Goal: Task Accomplishment & Management: Complete application form

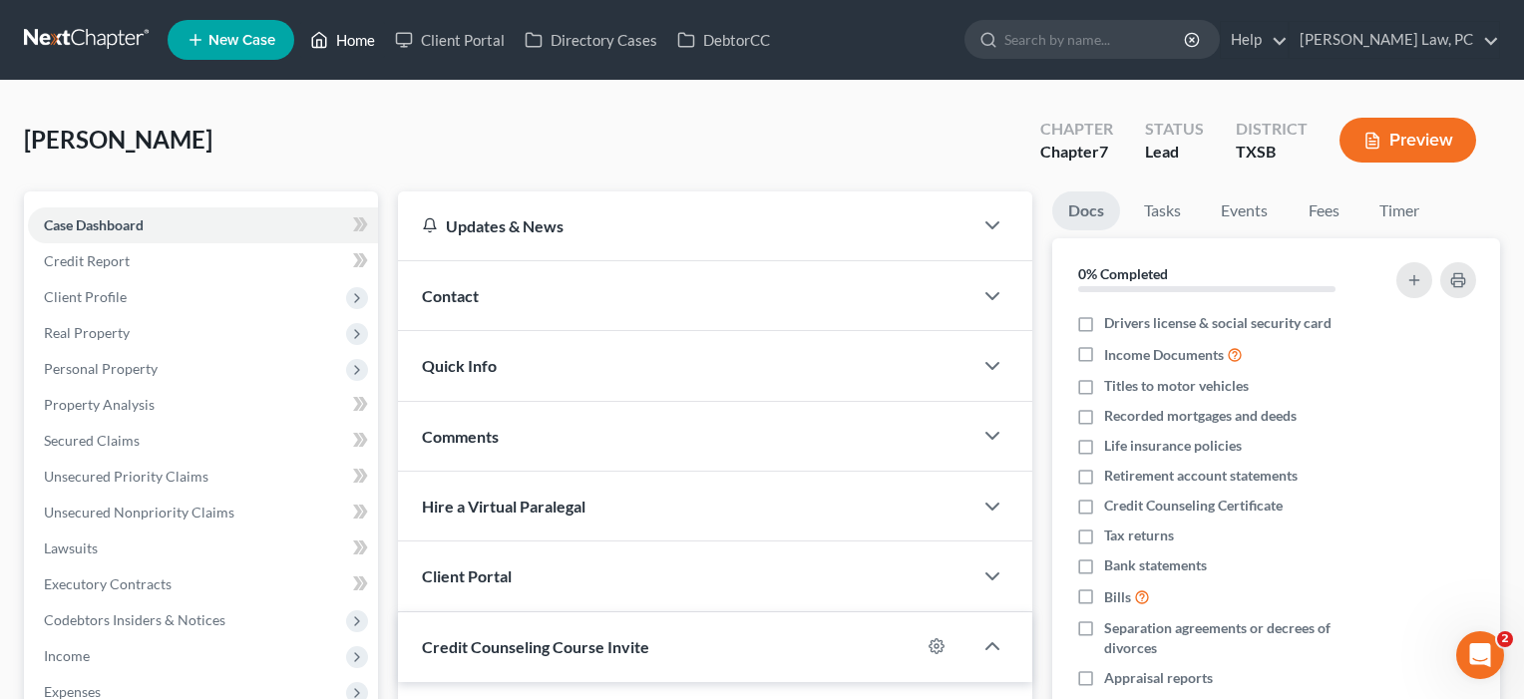
click at [353, 40] on link "Home" at bounding box center [342, 40] width 85 height 36
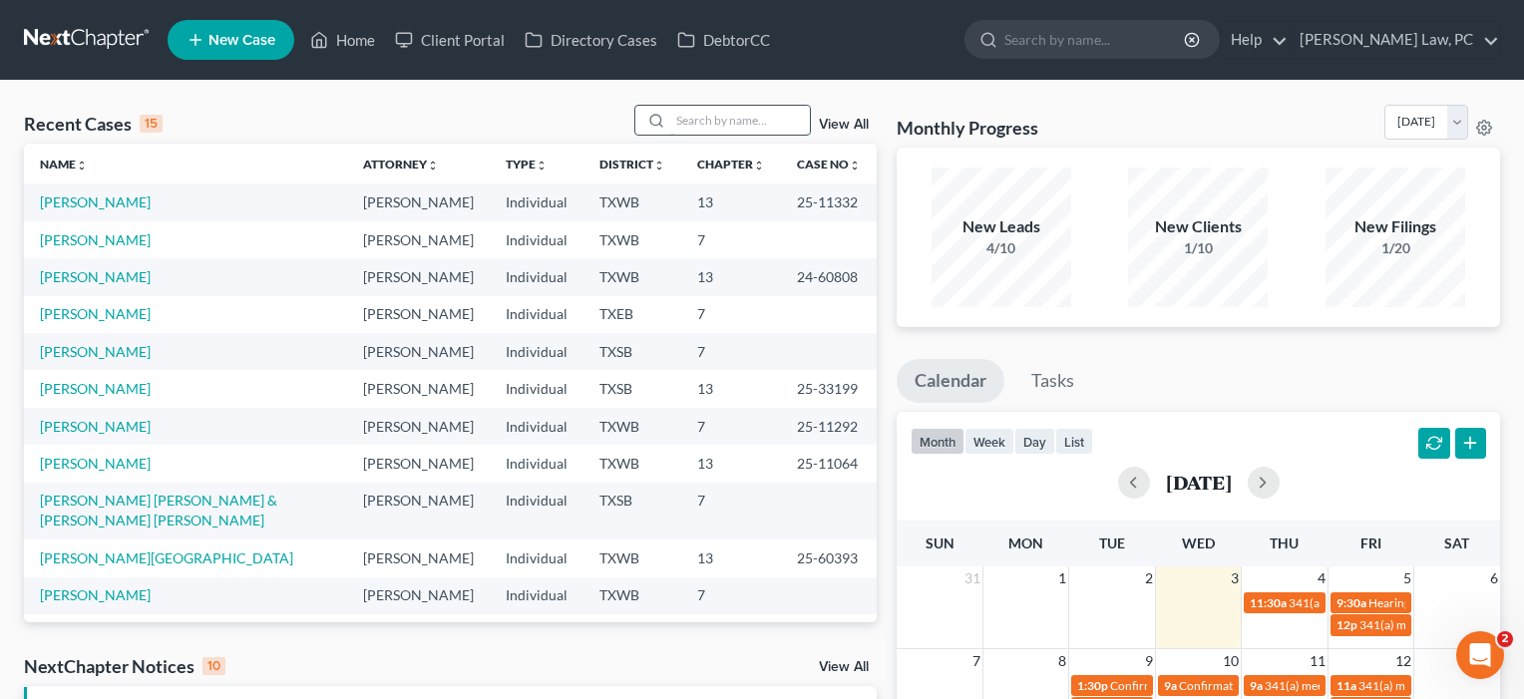
click at [689, 131] on input "search" at bounding box center [740, 120] width 140 height 29
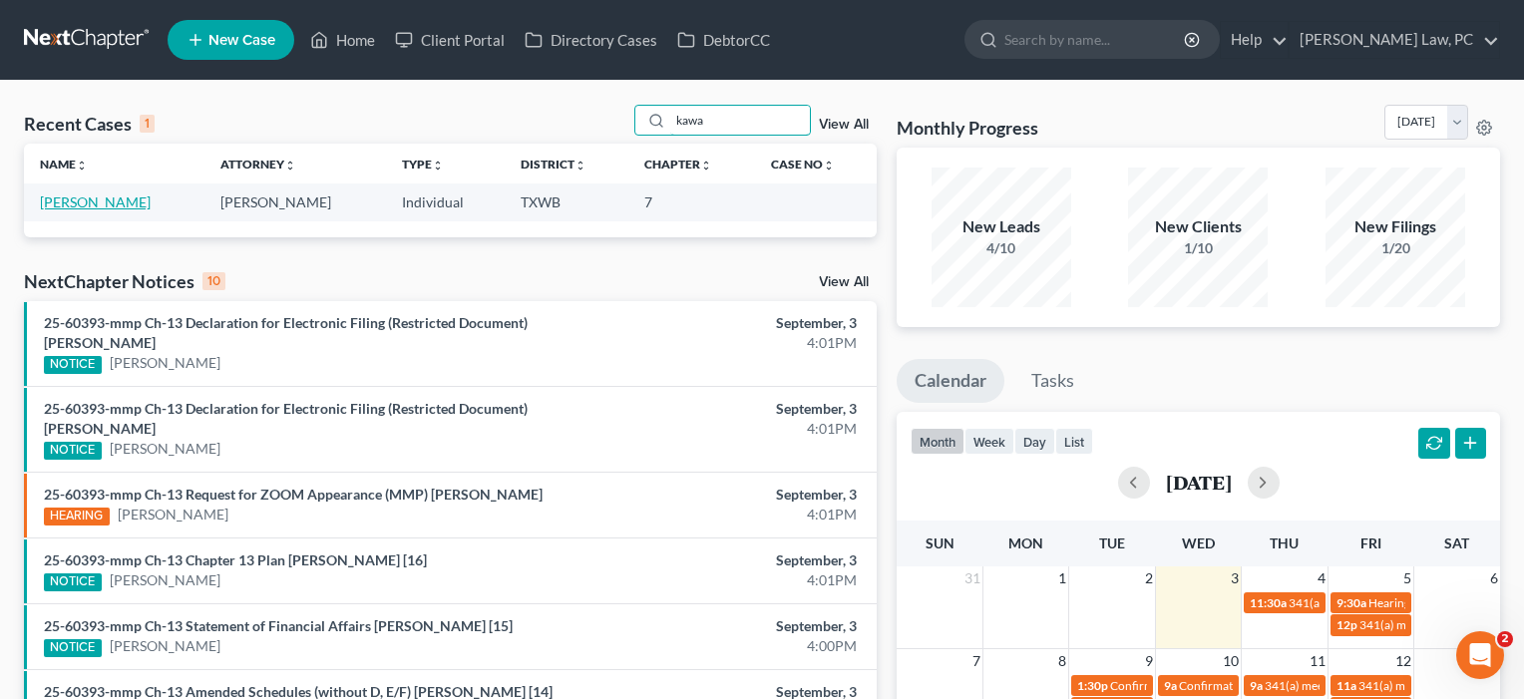
type input "kawa"
click at [100, 205] on link "[PERSON_NAME]" at bounding box center [95, 202] width 111 height 17
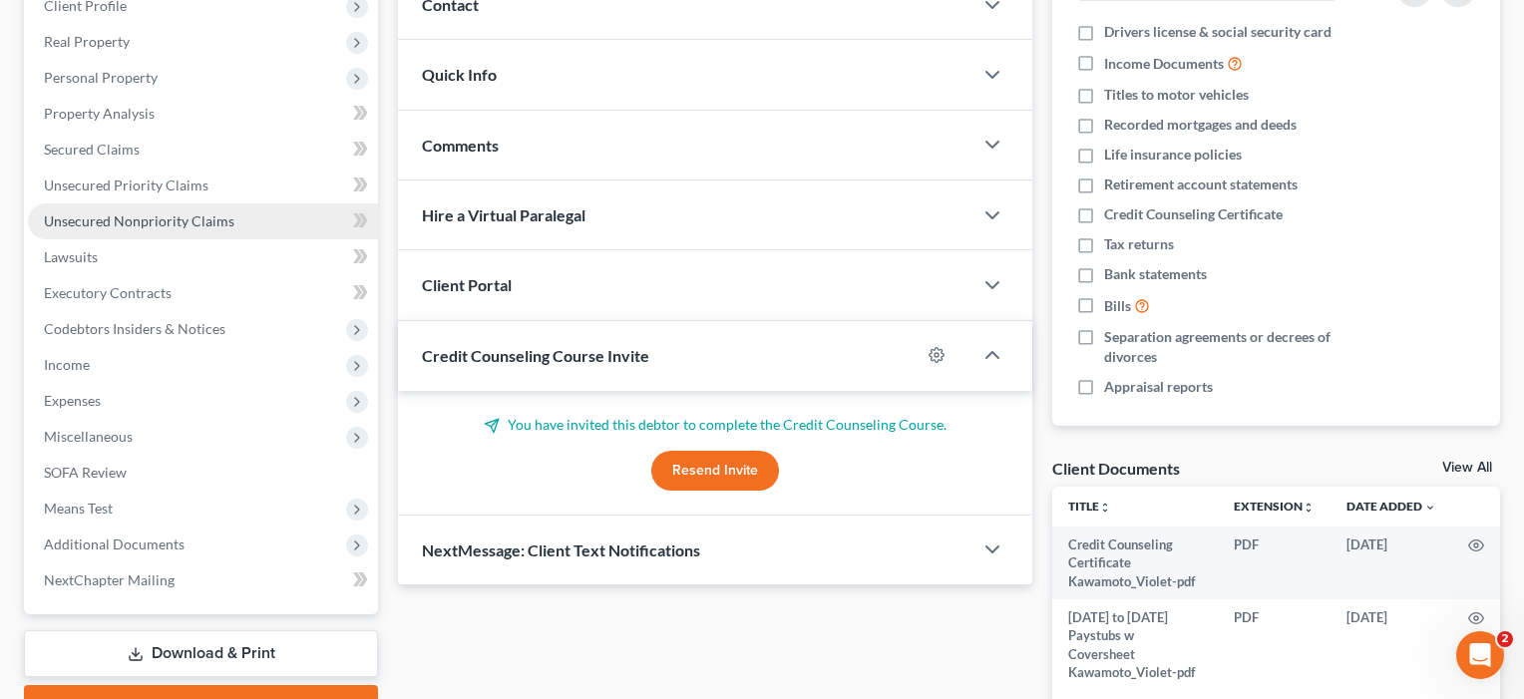
scroll to position [308, 0]
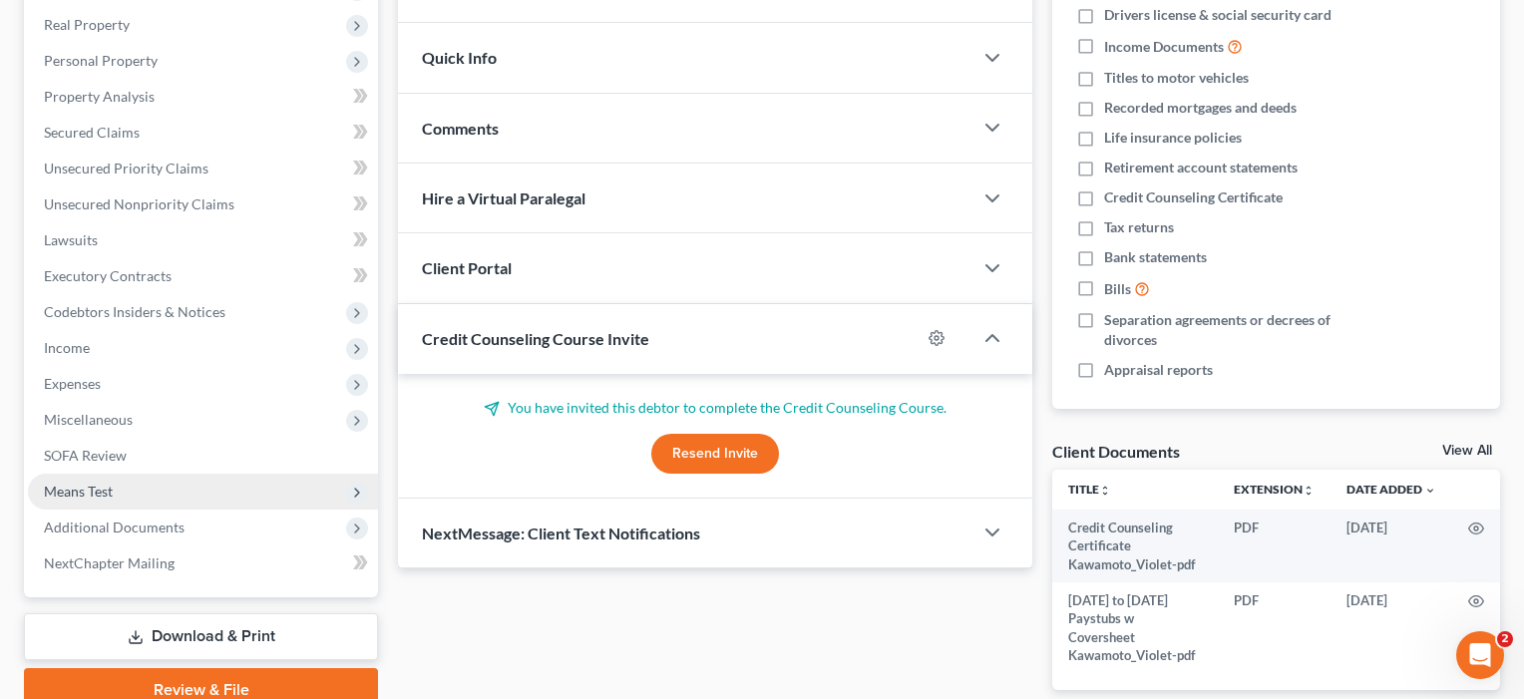
click at [122, 485] on span "Means Test" at bounding box center [203, 492] width 350 height 36
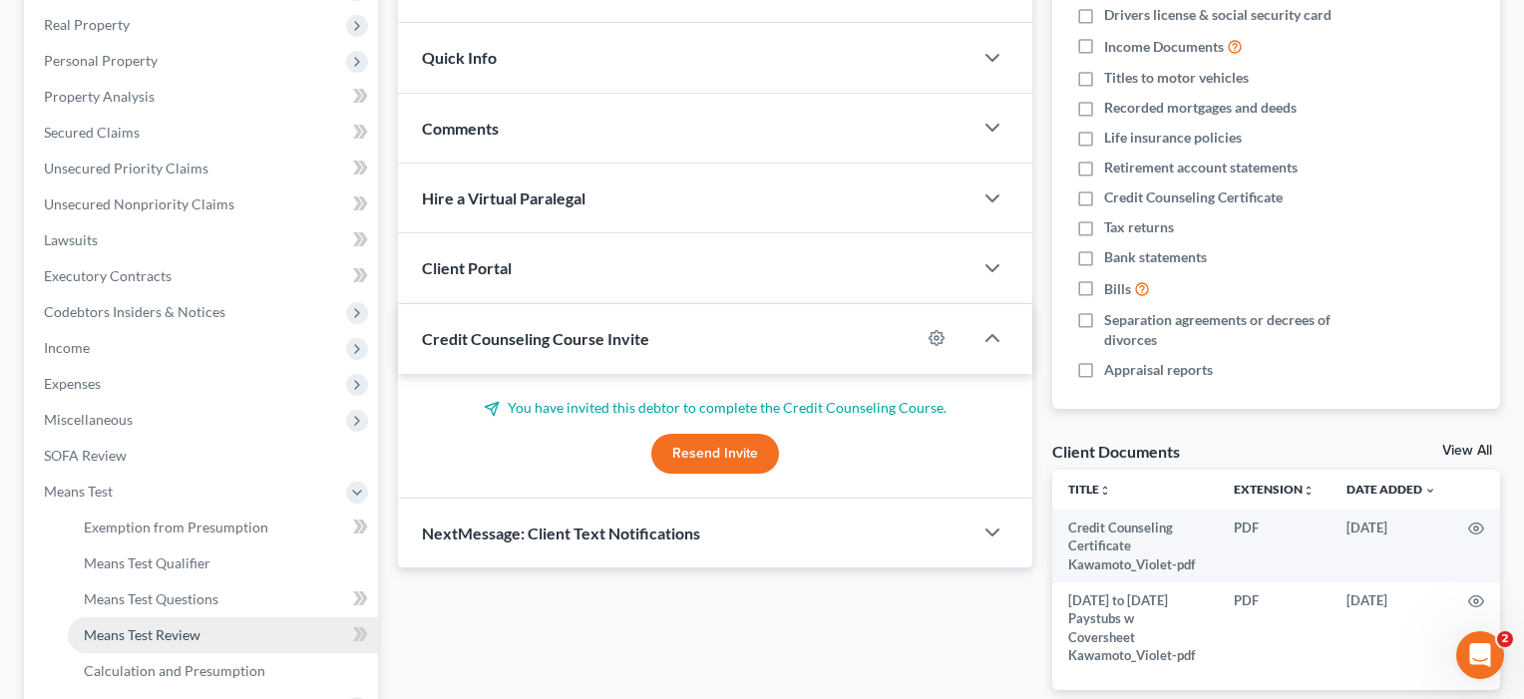
click at [100, 645] on link "Means Test Review" at bounding box center [223, 636] width 310 height 36
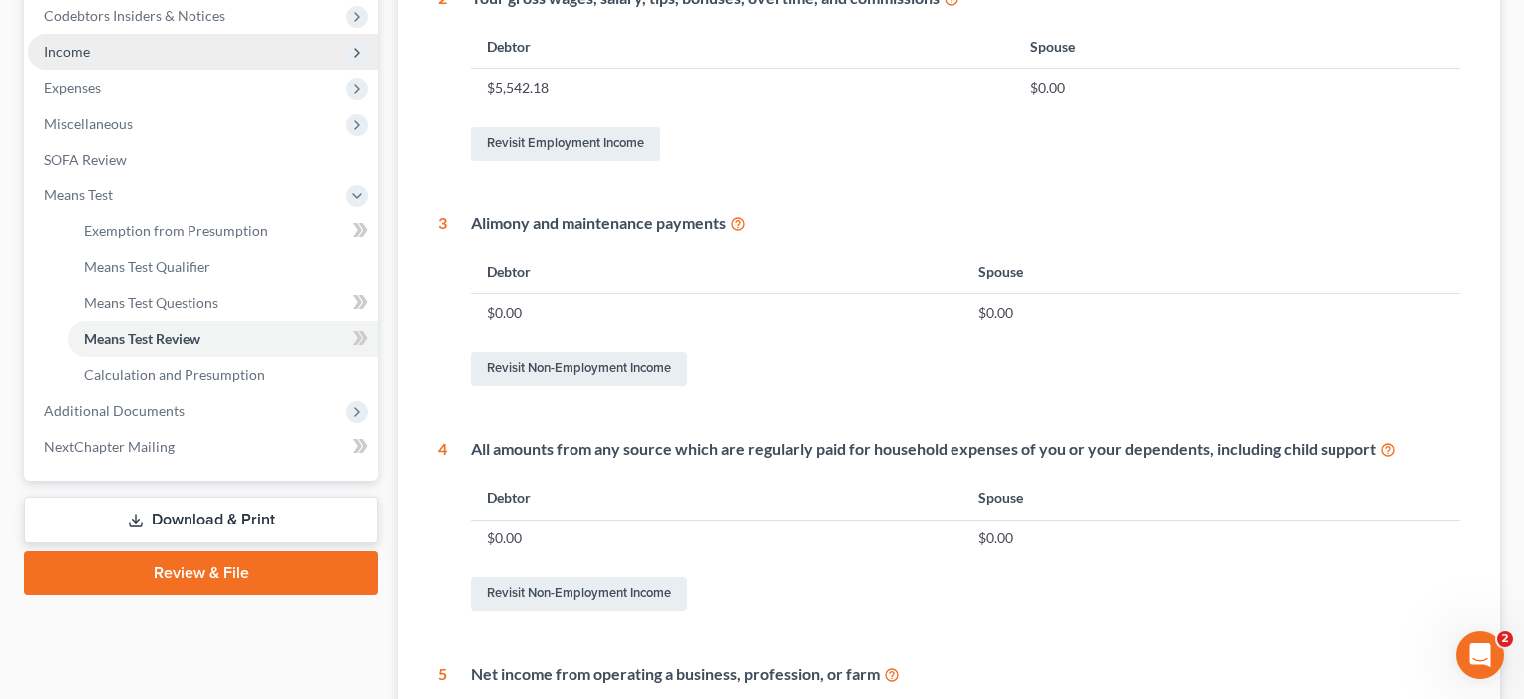
scroll to position [684, 0]
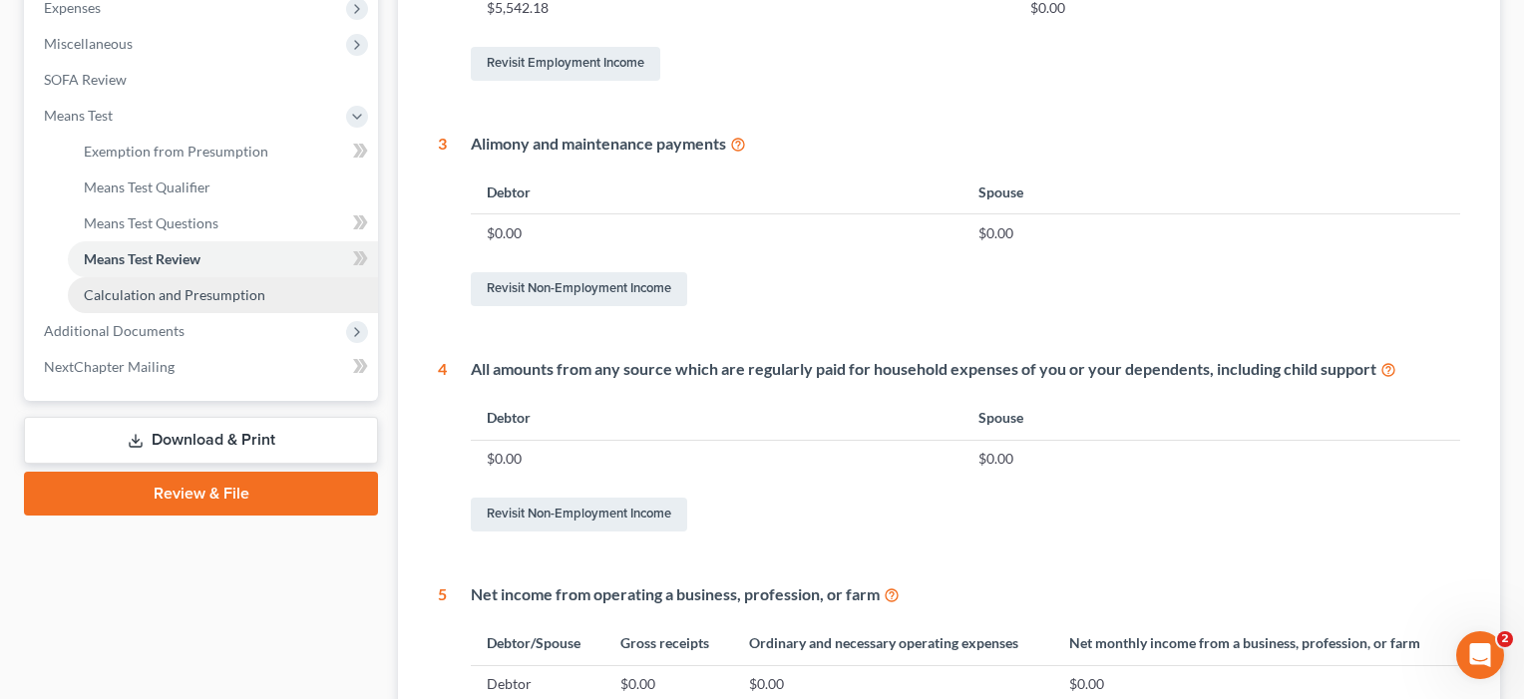
click at [221, 296] on span "Calculation and Presumption" at bounding box center [175, 294] width 182 height 17
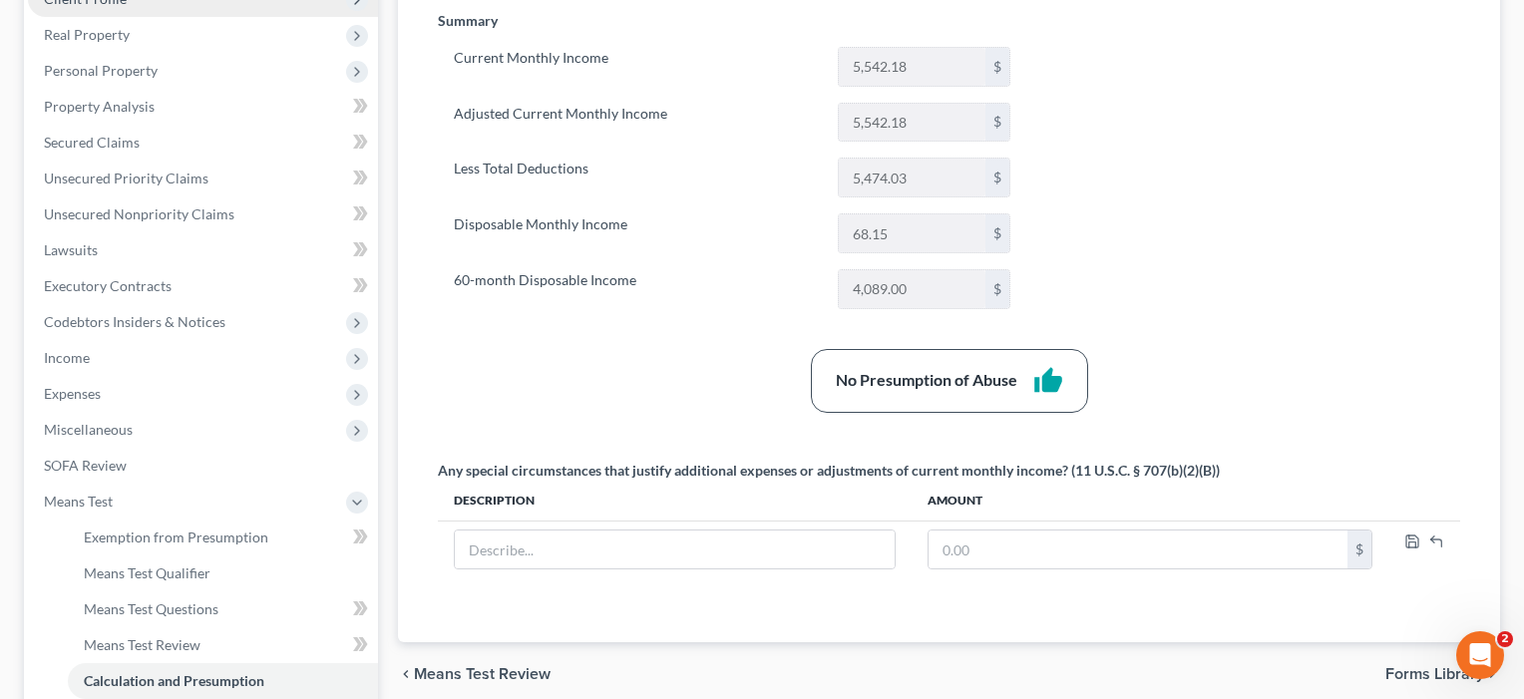
scroll to position [300, 0]
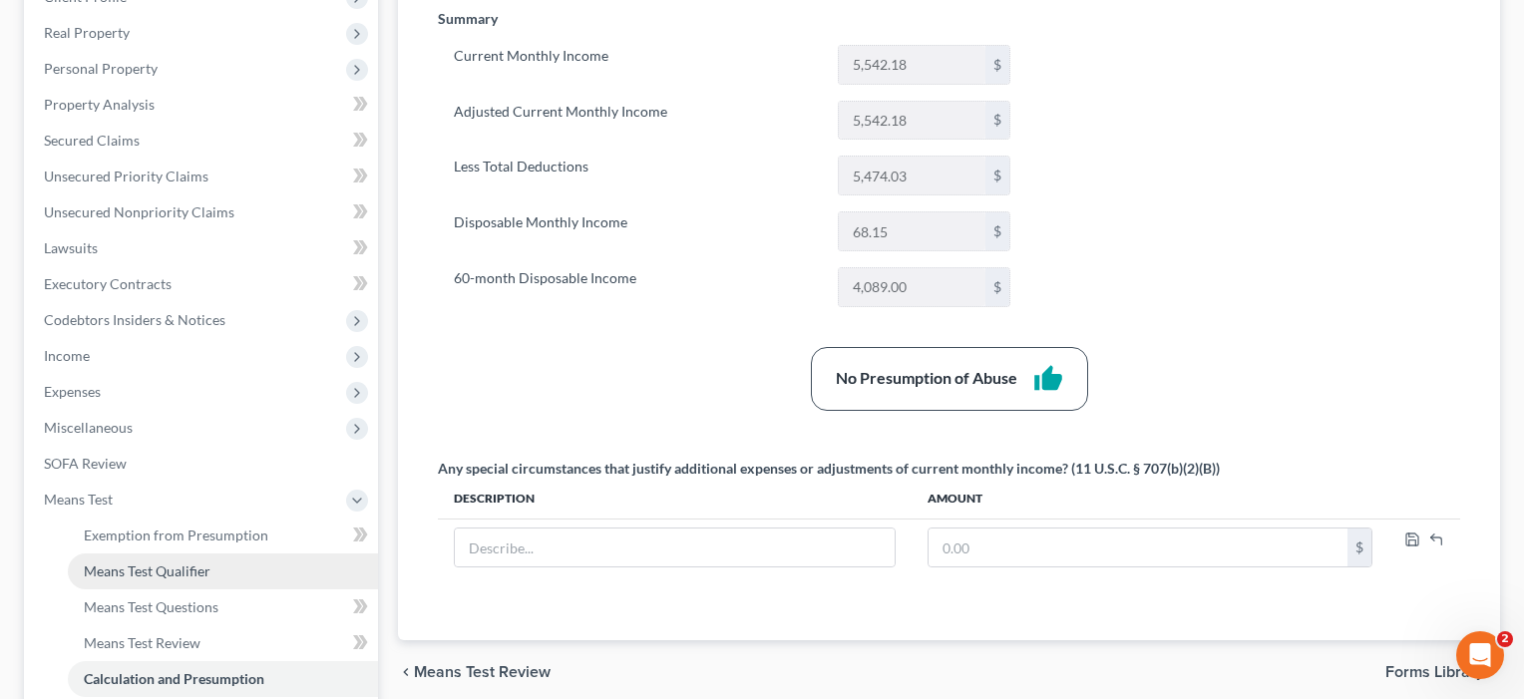
click at [134, 562] on link "Means Test Qualifier" at bounding box center [223, 572] width 310 height 36
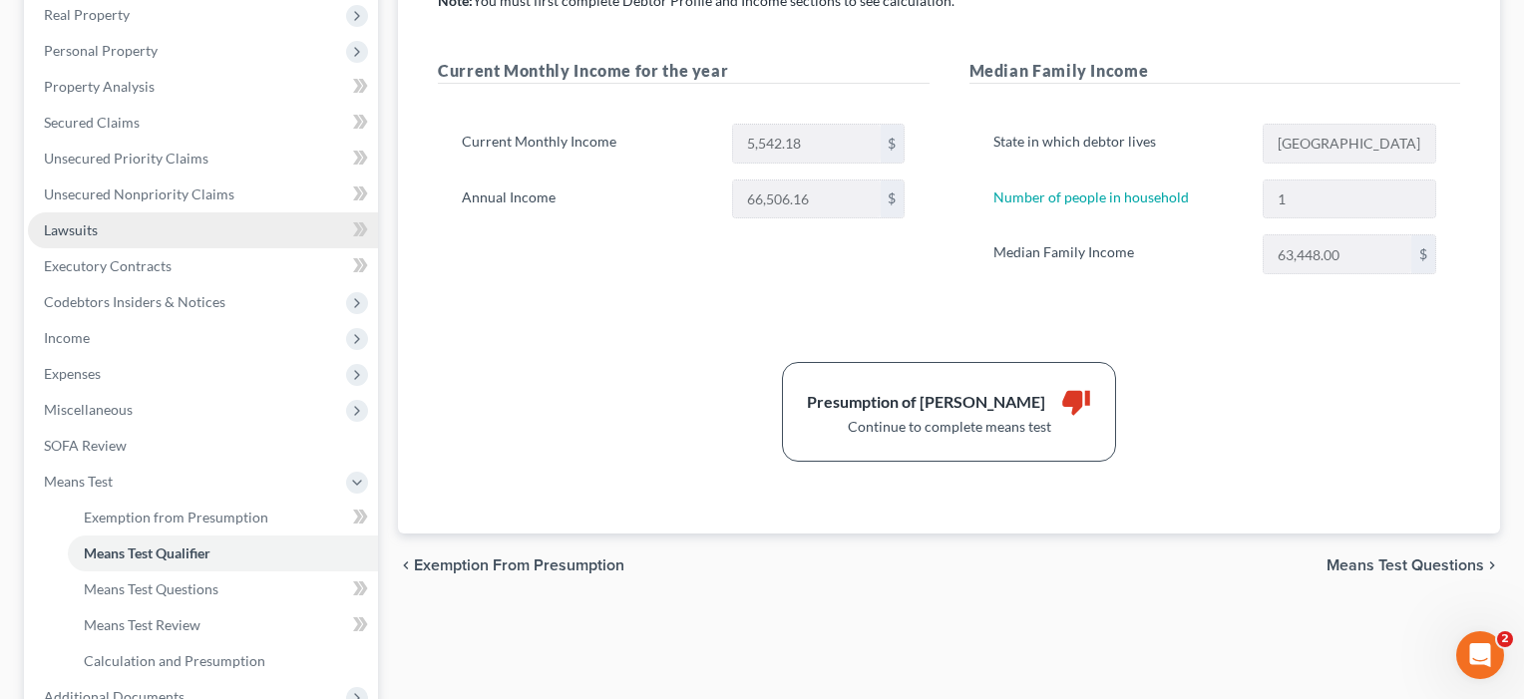
scroll to position [337, 0]
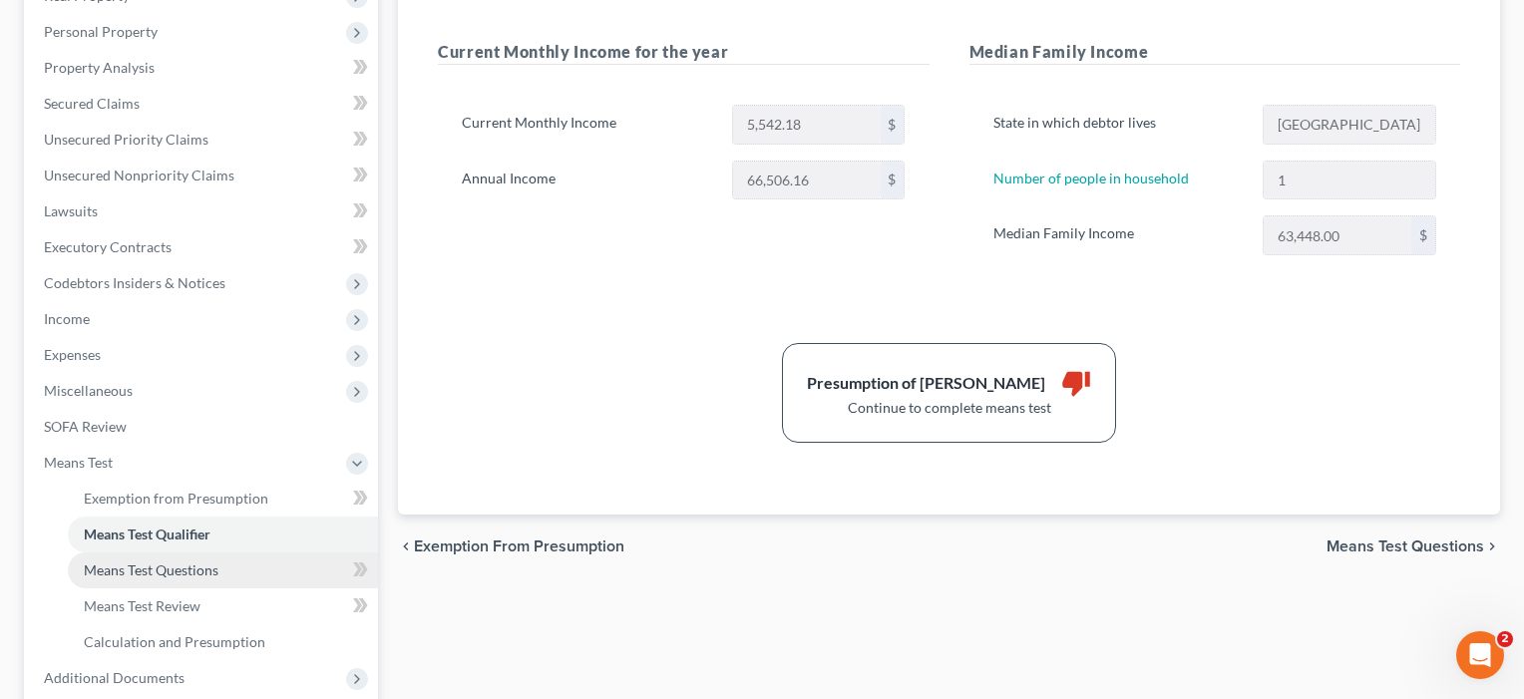
click at [144, 570] on span "Means Test Questions" at bounding box center [151, 570] width 135 height 17
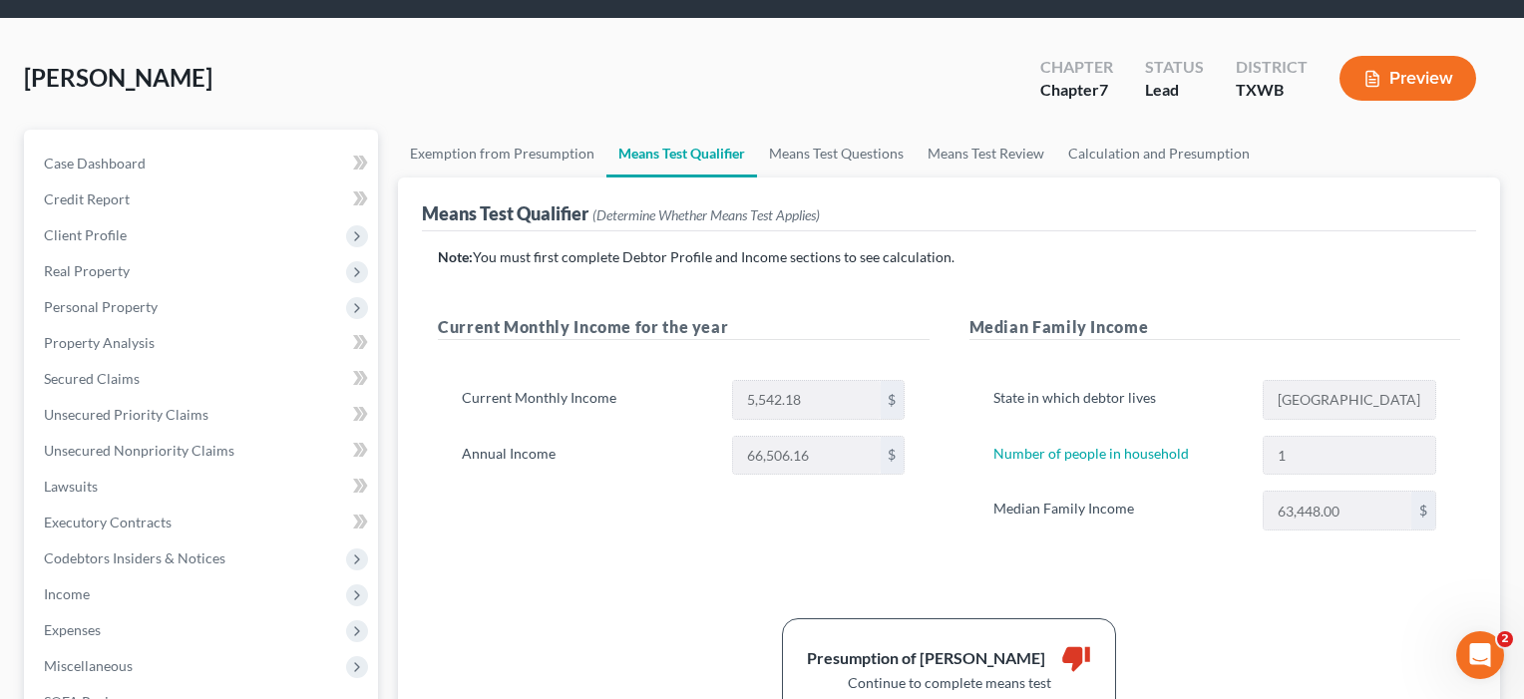
select select "1"
select select "2"
select select "1"
select select "60"
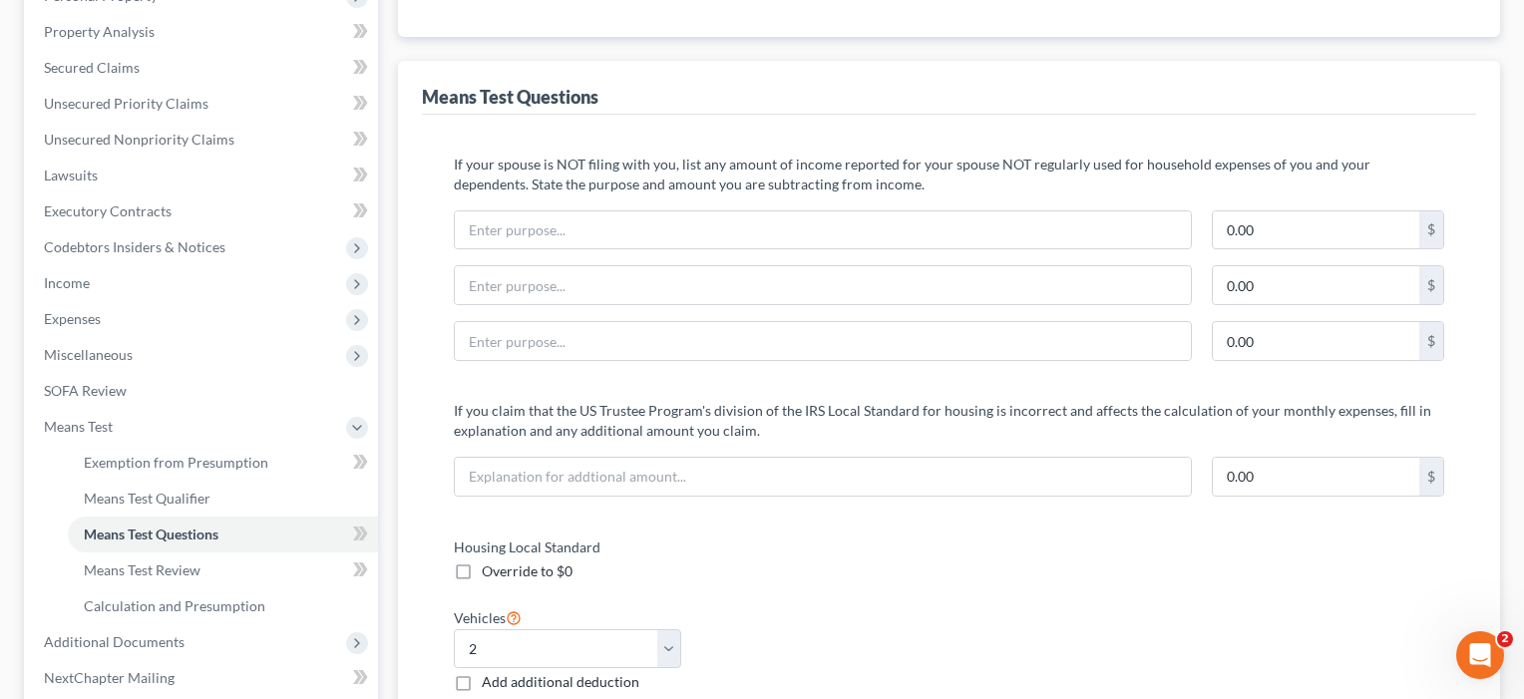
scroll to position [365, 0]
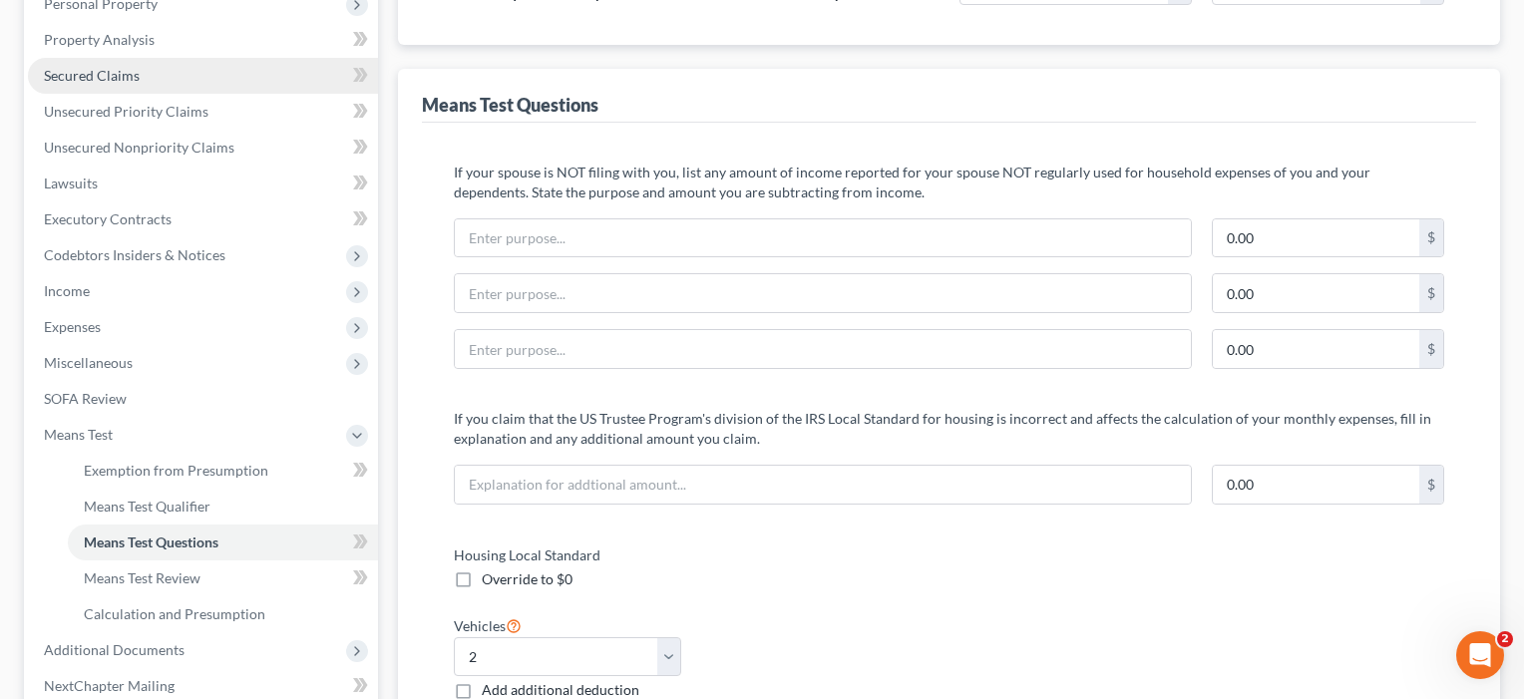
click at [122, 70] on span "Secured Claims" at bounding box center [92, 75] width 96 height 17
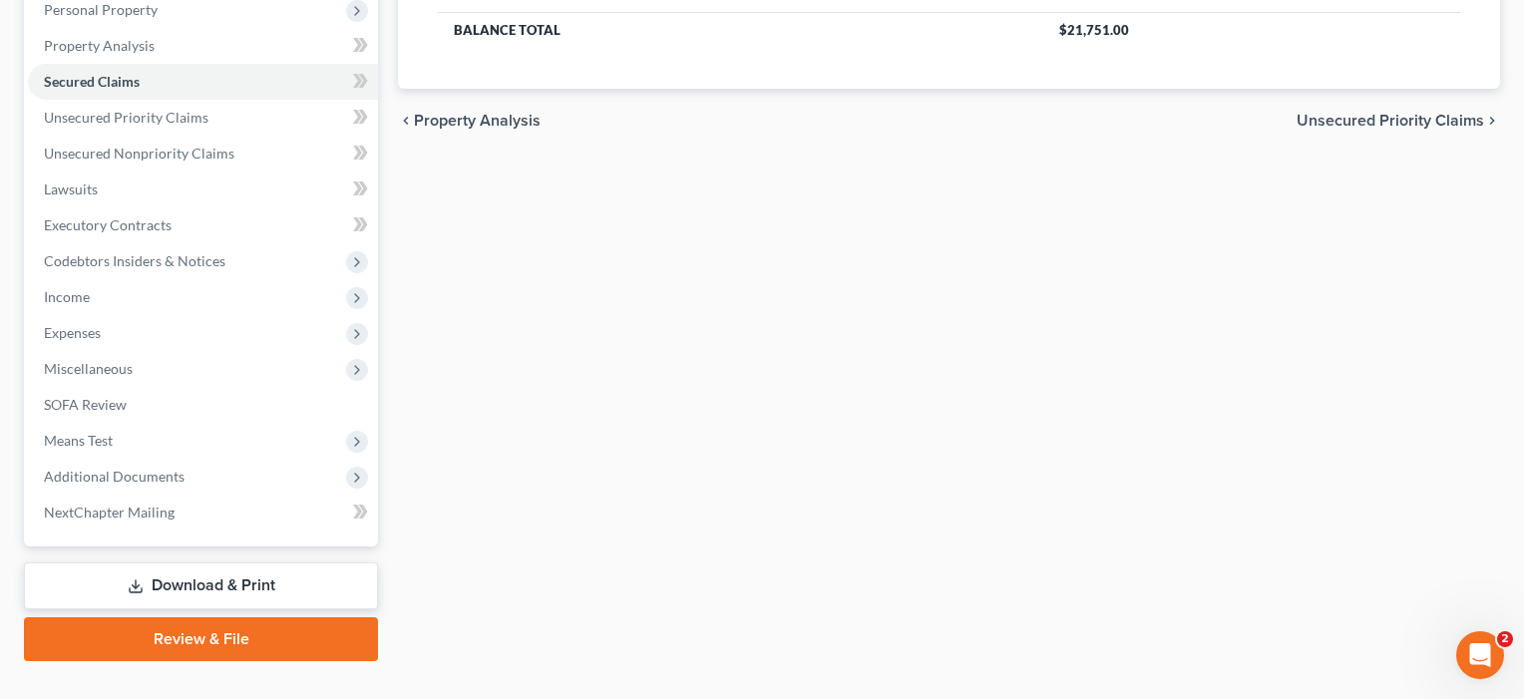
scroll to position [361, 0]
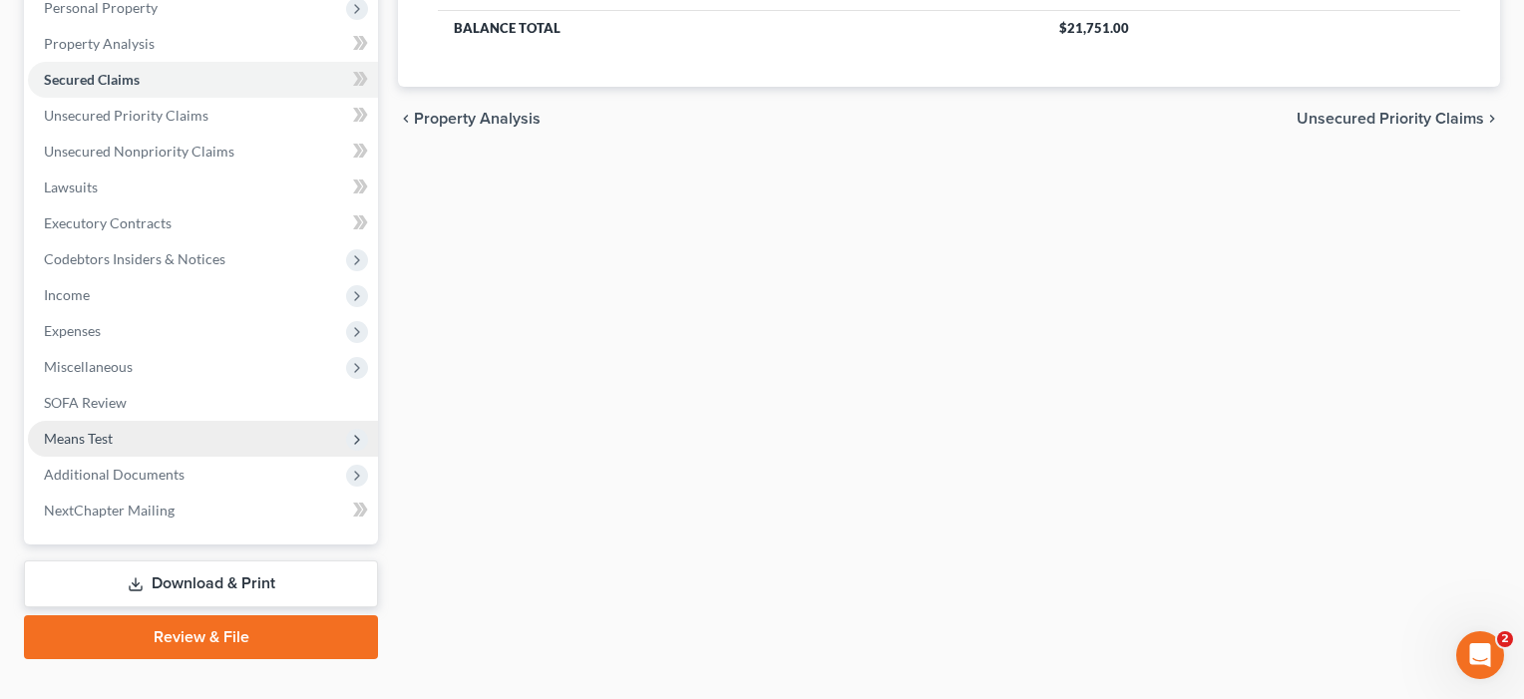
click at [113, 451] on span "Means Test" at bounding box center [203, 439] width 350 height 36
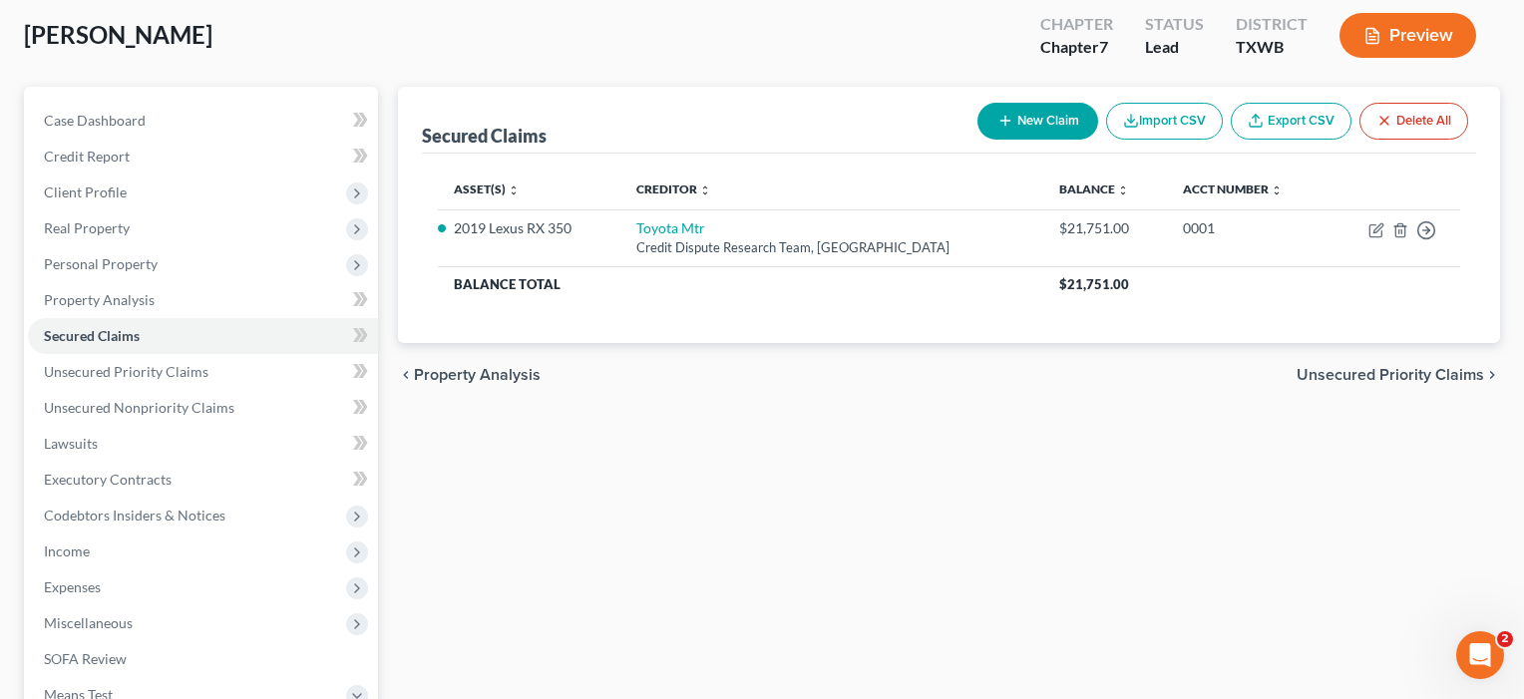
scroll to position [100, 0]
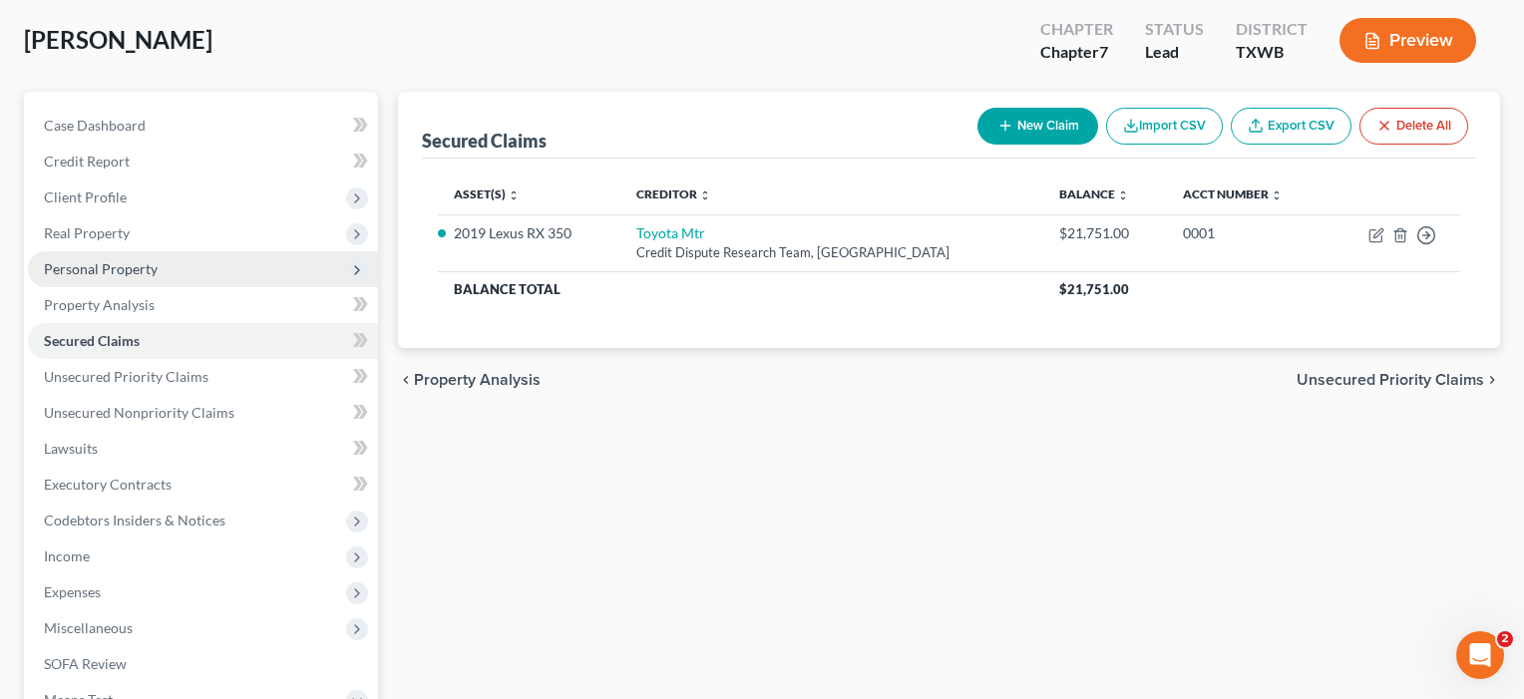
click at [86, 276] on span "Personal Property" at bounding box center [101, 268] width 114 height 17
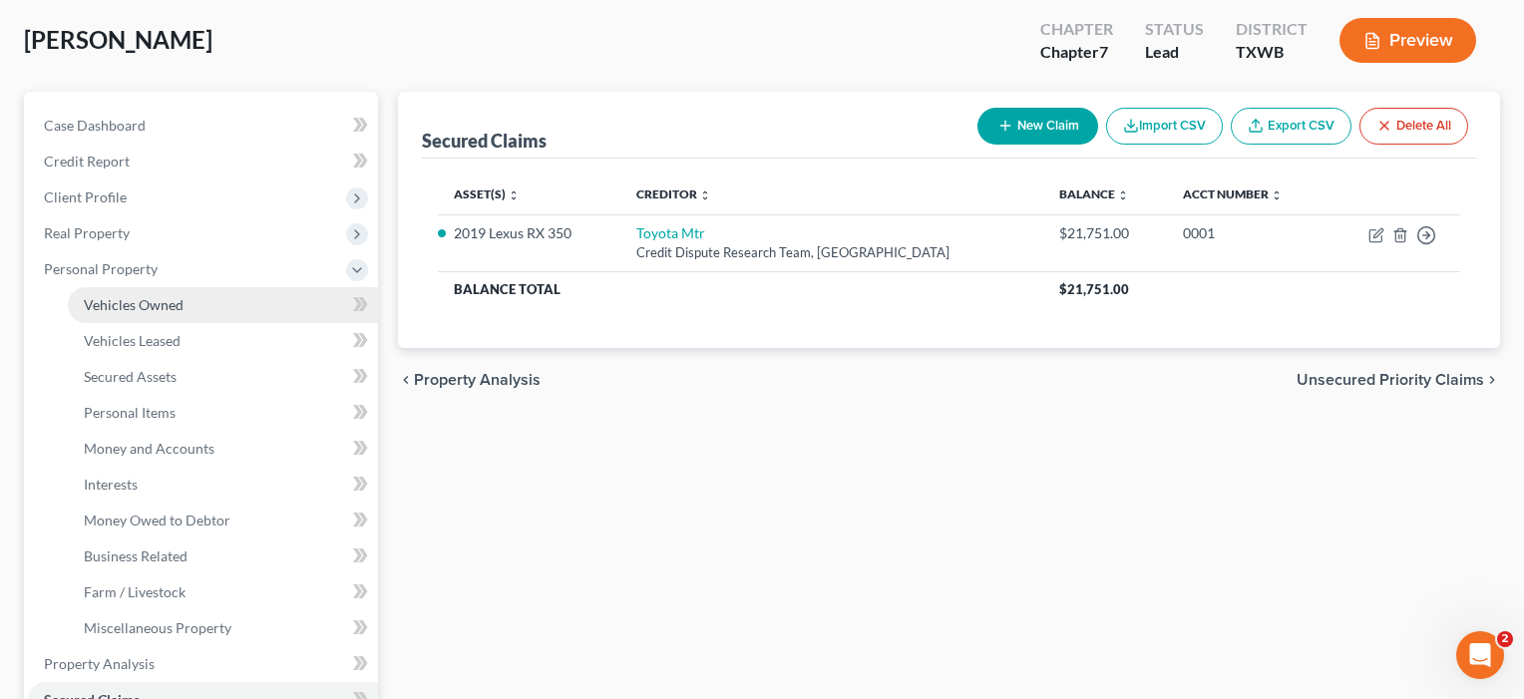
click at [129, 304] on span "Vehicles Owned" at bounding box center [134, 304] width 100 height 17
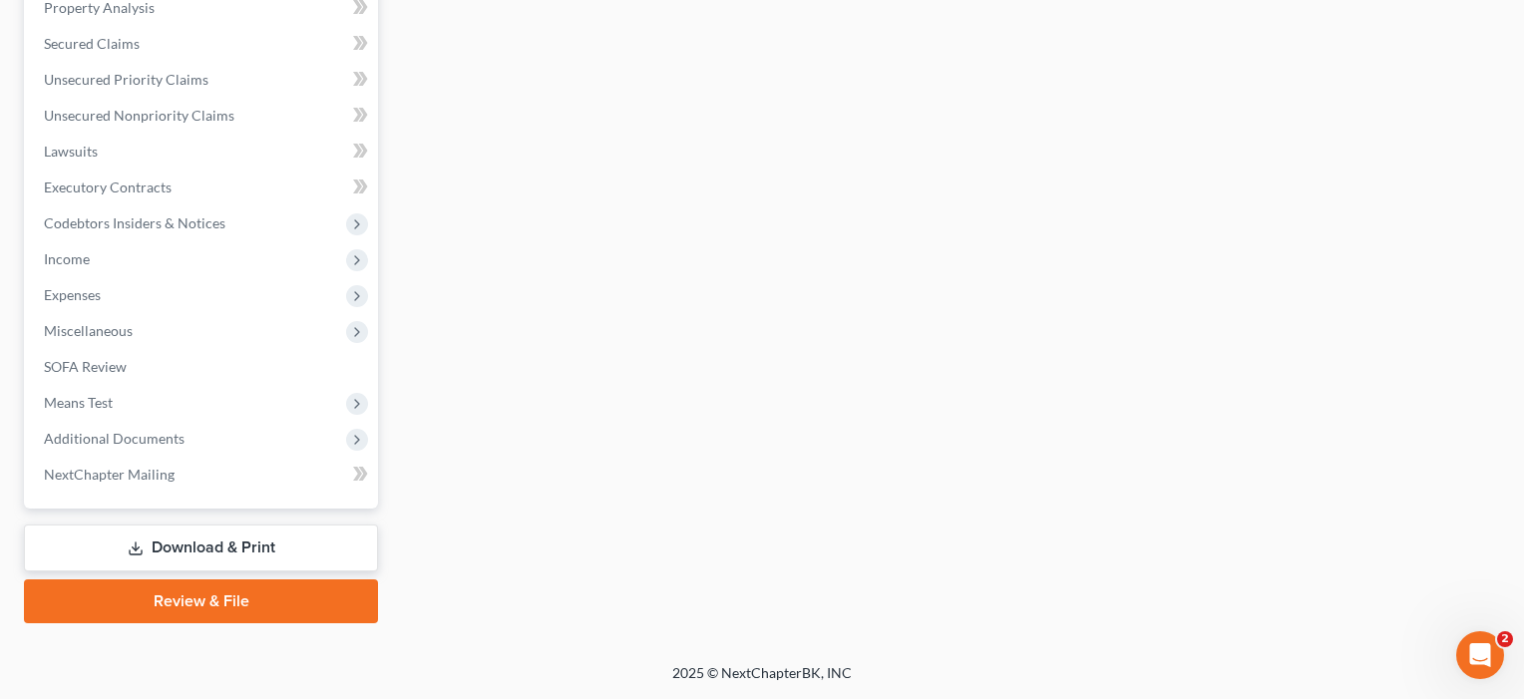
scroll to position [756, 0]
click at [92, 407] on span "Means Test" at bounding box center [78, 402] width 69 height 17
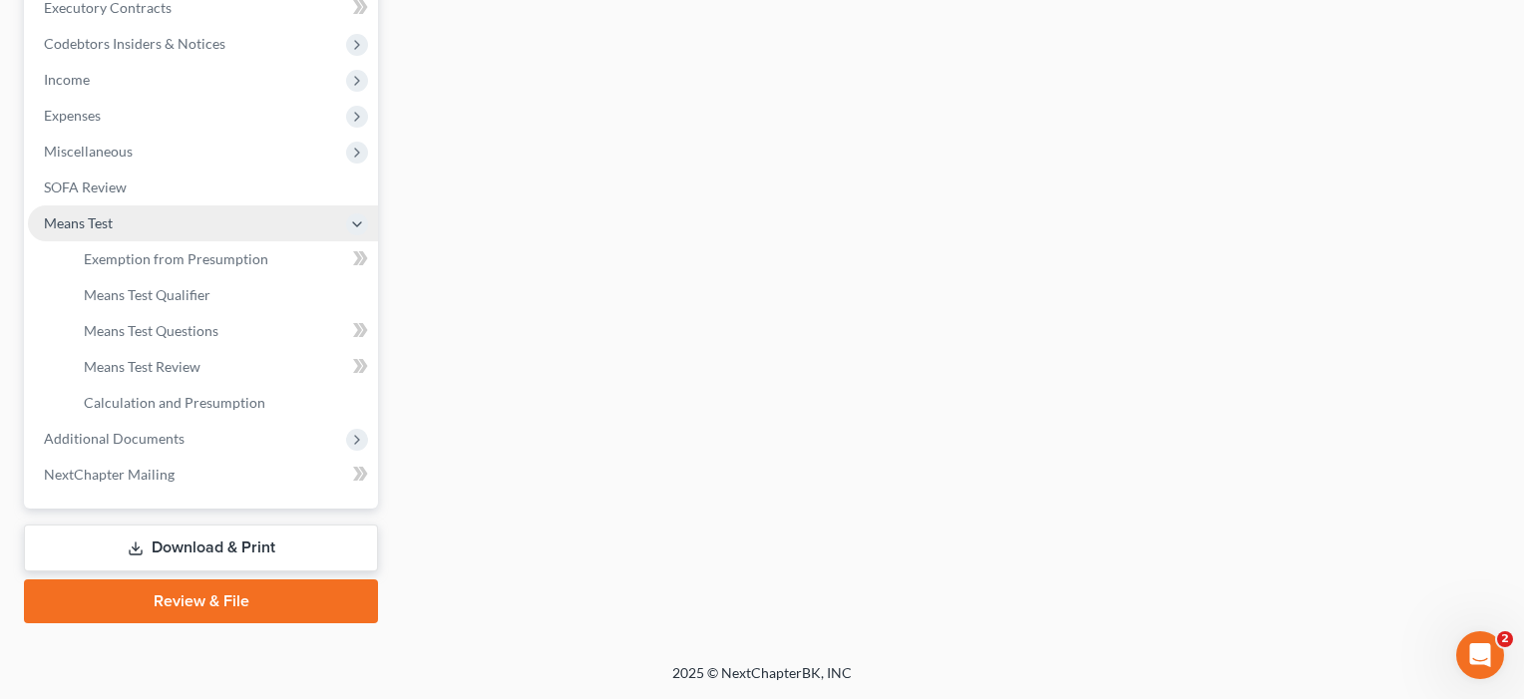
scroll to position [577, 0]
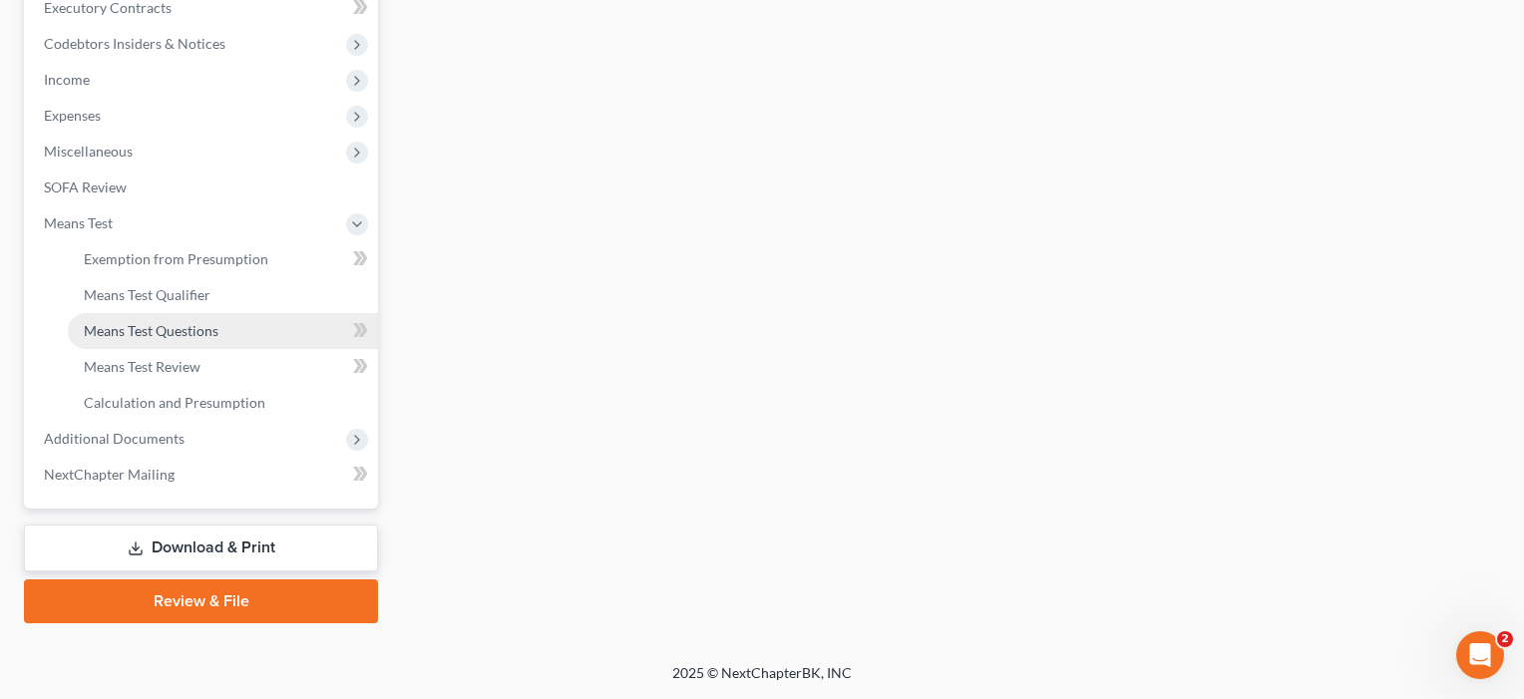
click at [101, 333] on span "Means Test Questions" at bounding box center [151, 330] width 135 height 17
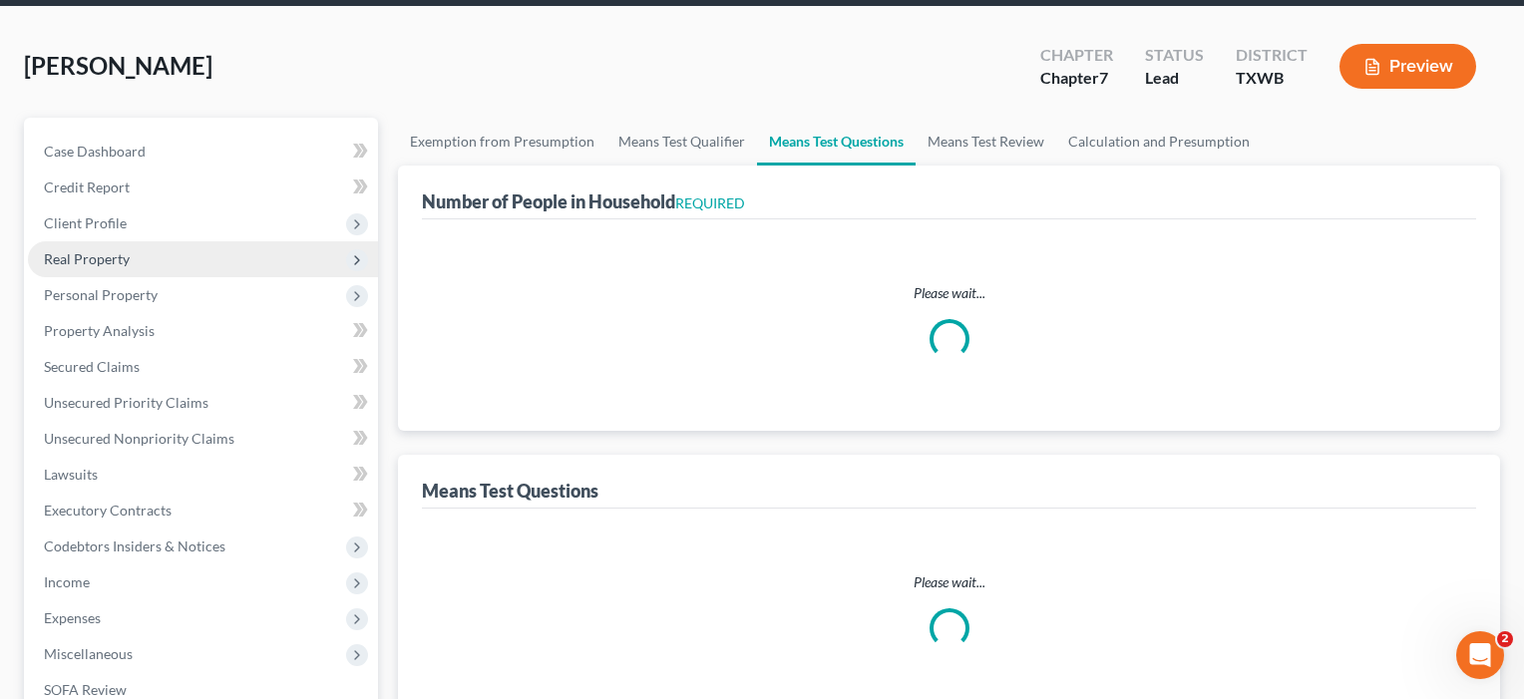
select select "1"
select select "60"
select select "2"
select select "1"
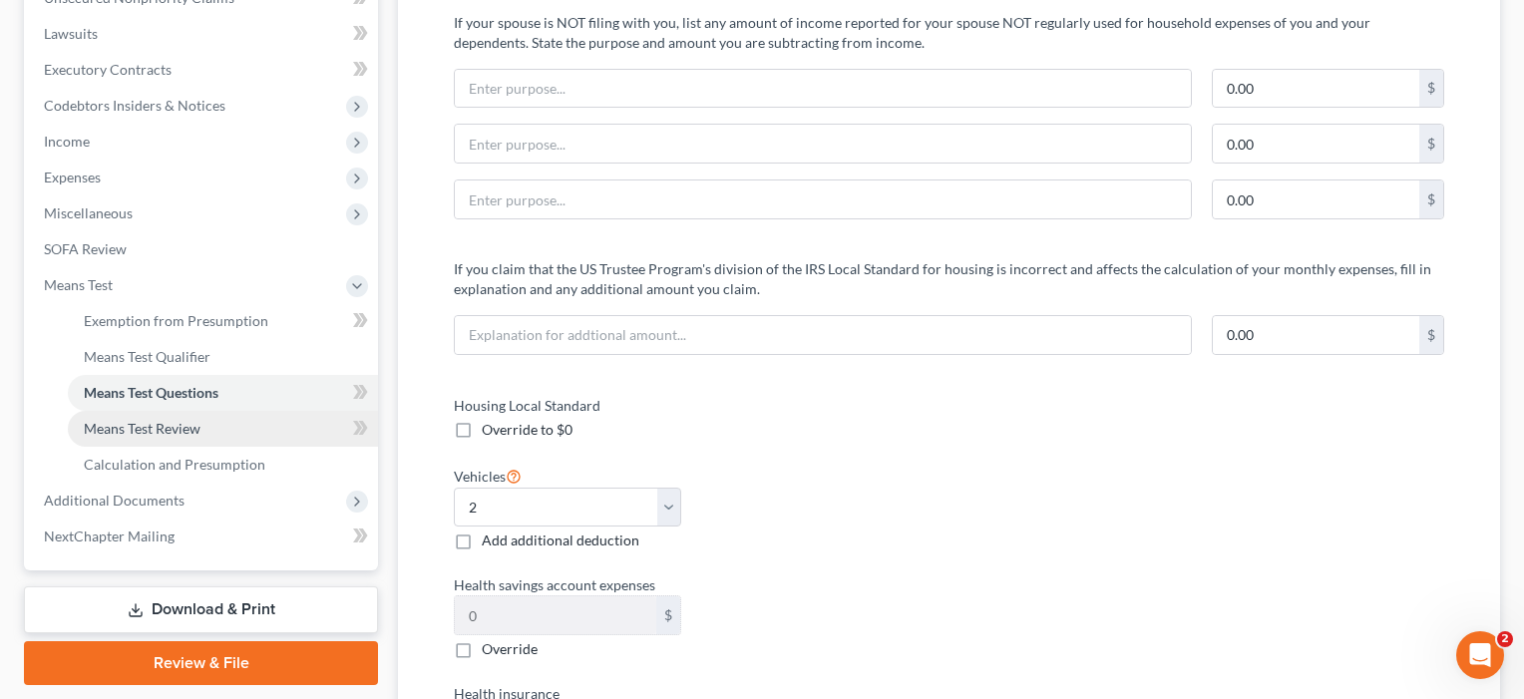
click at [130, 423] on span "Means Test Review" at bounding box center [142, 428] width 117 height 17
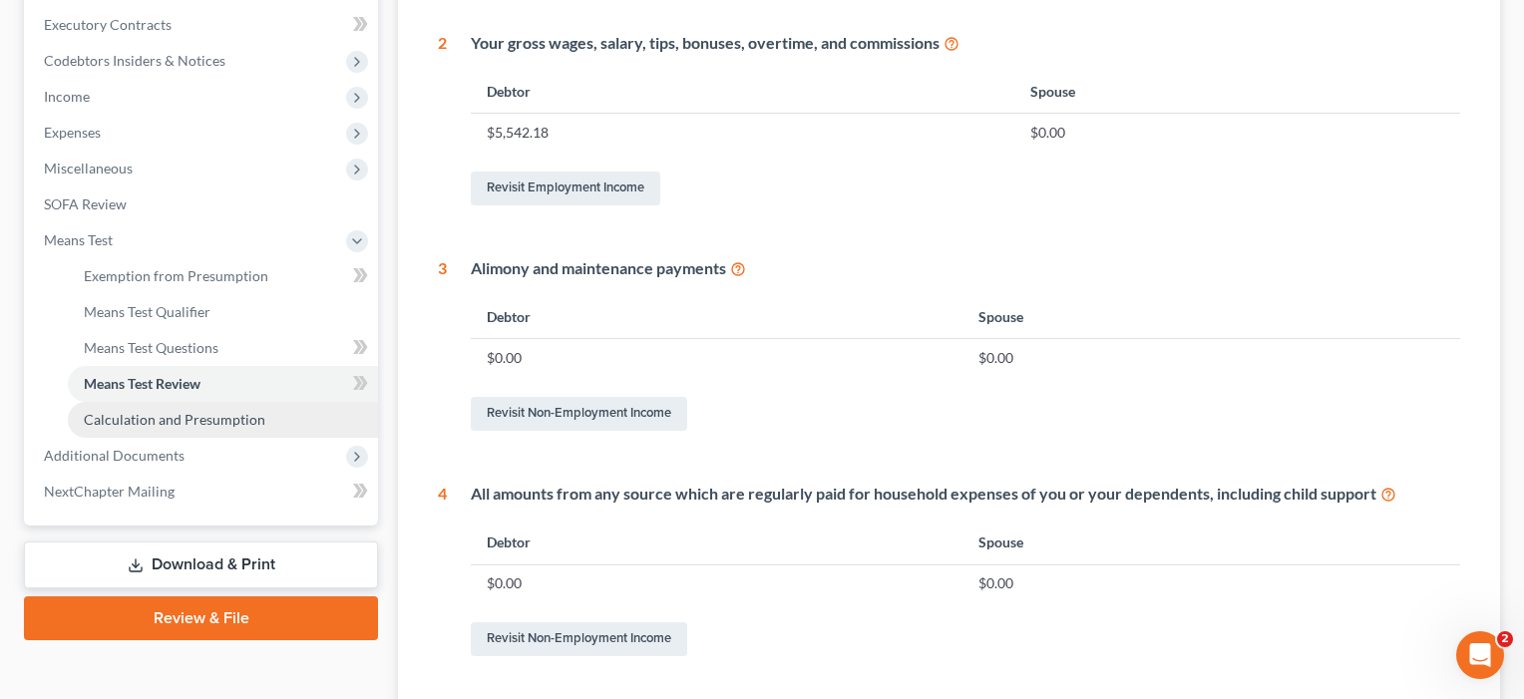
click at [130, 420] on span "Calculation and Presumption" at bounding box center [175, 419] width 182 height 17
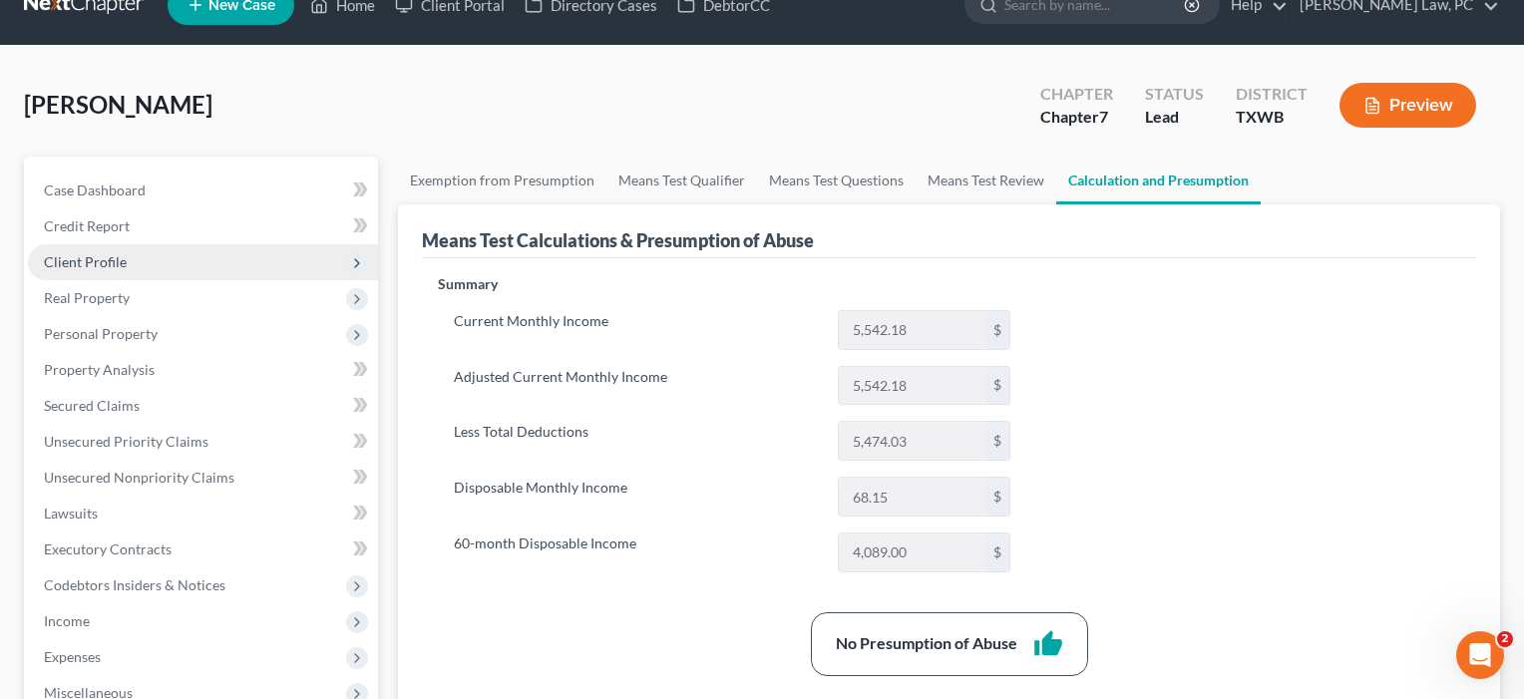
scroll to position [34, 0]
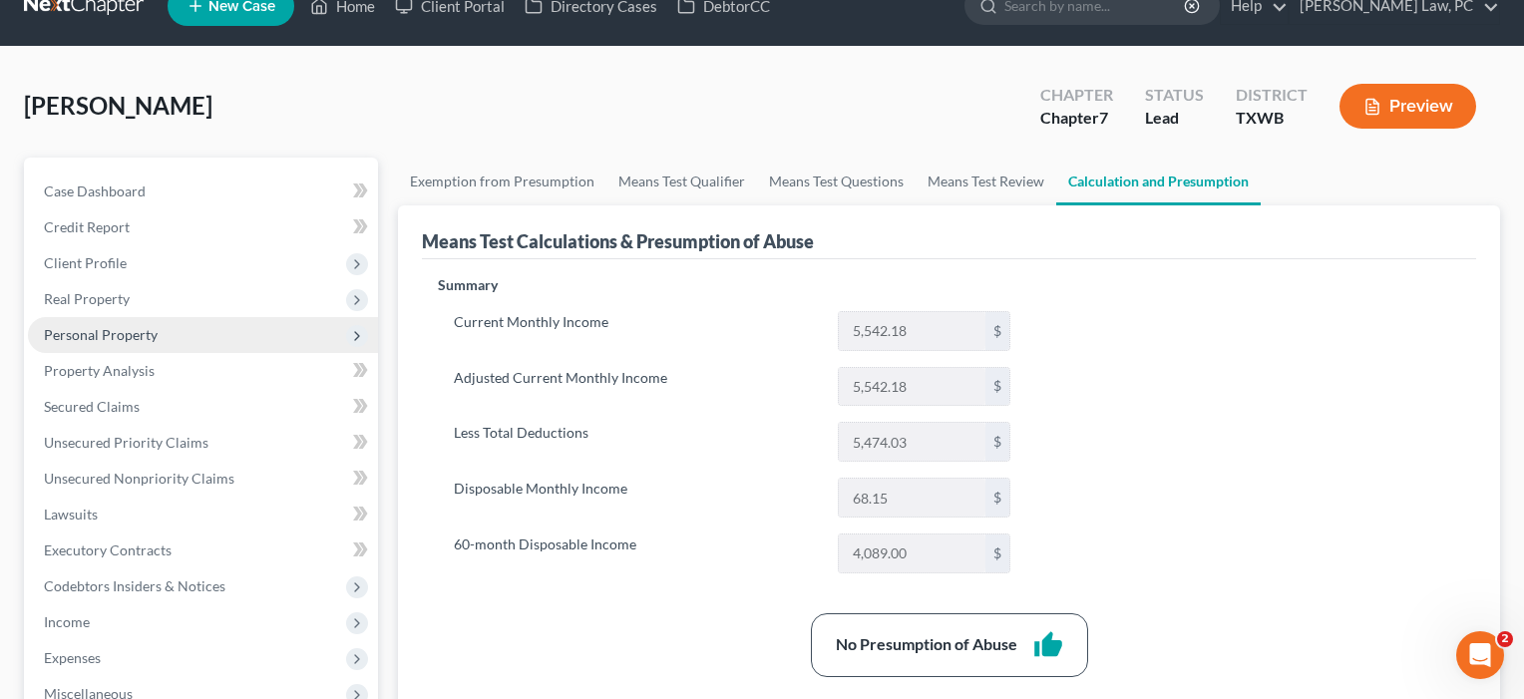
click at [123, 334] on span "Personal Property" at bounding box center [101, 334] width 114 height 17
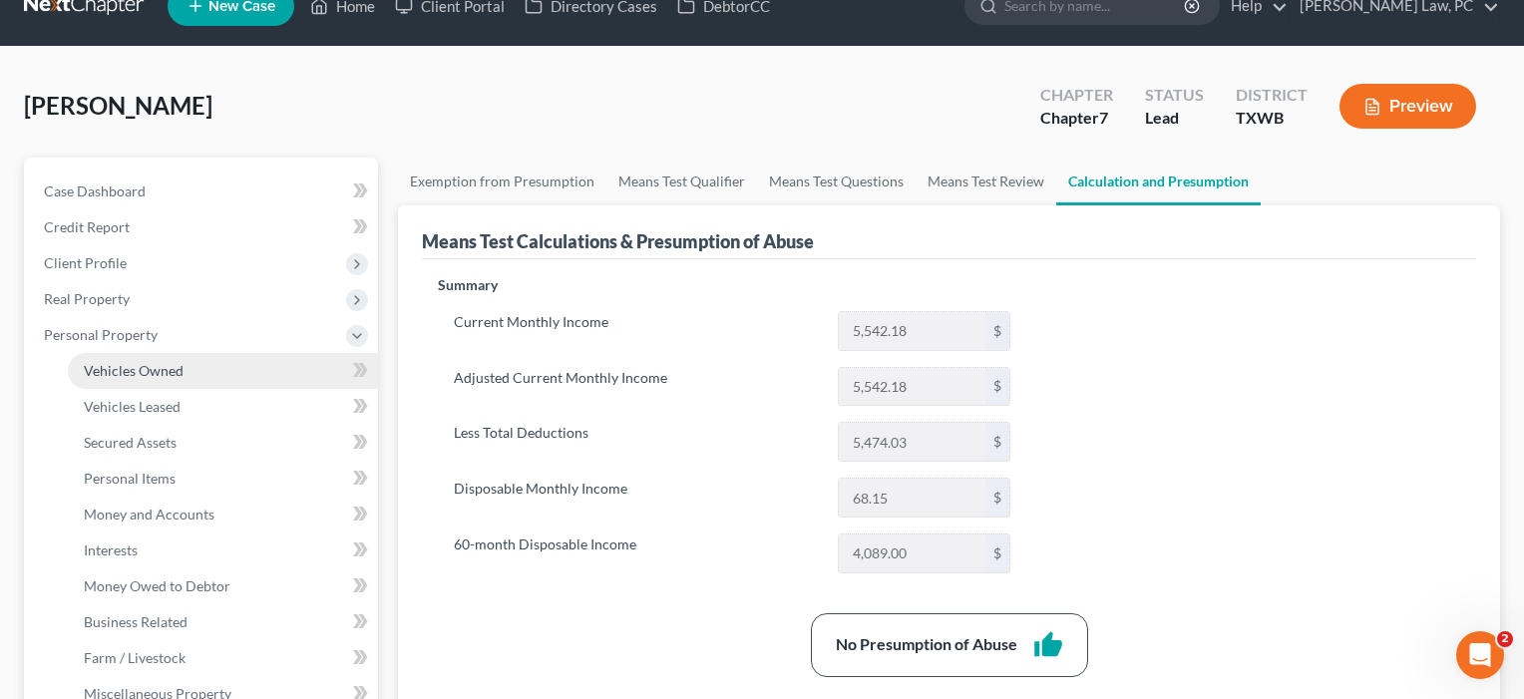
click at [135, 371] on span "Vehicles Owned" at bounding box center [134, 370] width 100 height 17
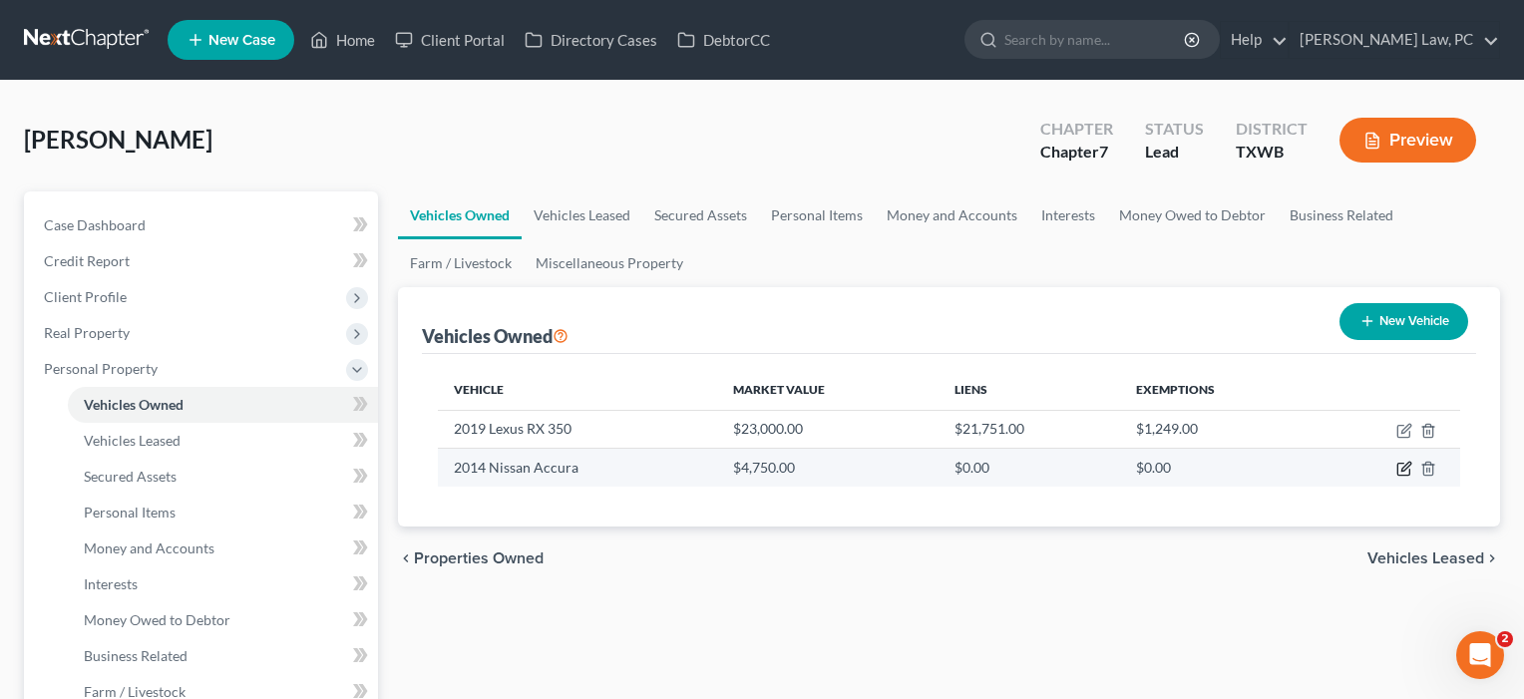
click at [1412, 466] on icon "button" at bounding box center [1405, 469] width 16 height 16
select select "0"
select select "12"
select select "4"
select select "0"
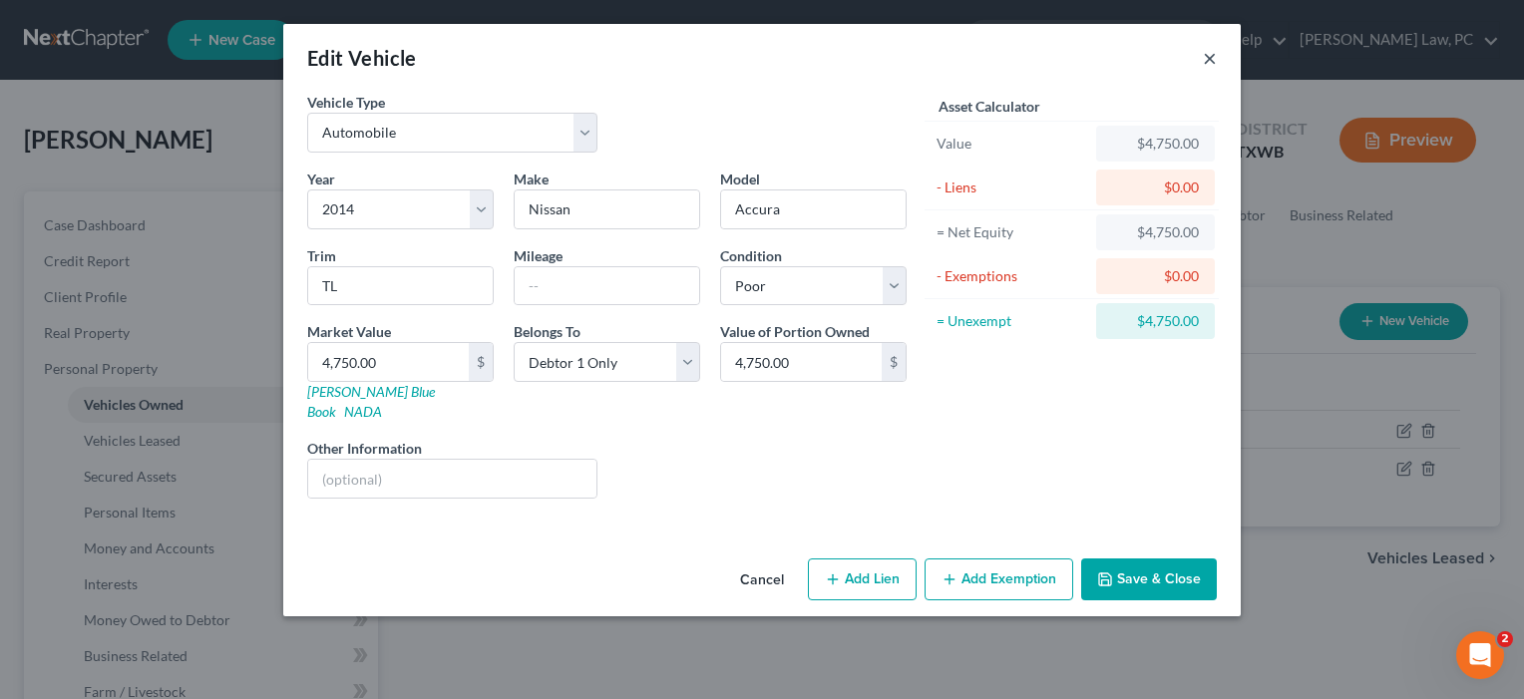
click at [1208, 60] on button "×" at bounding box center [1210, 58] width 14 height 24
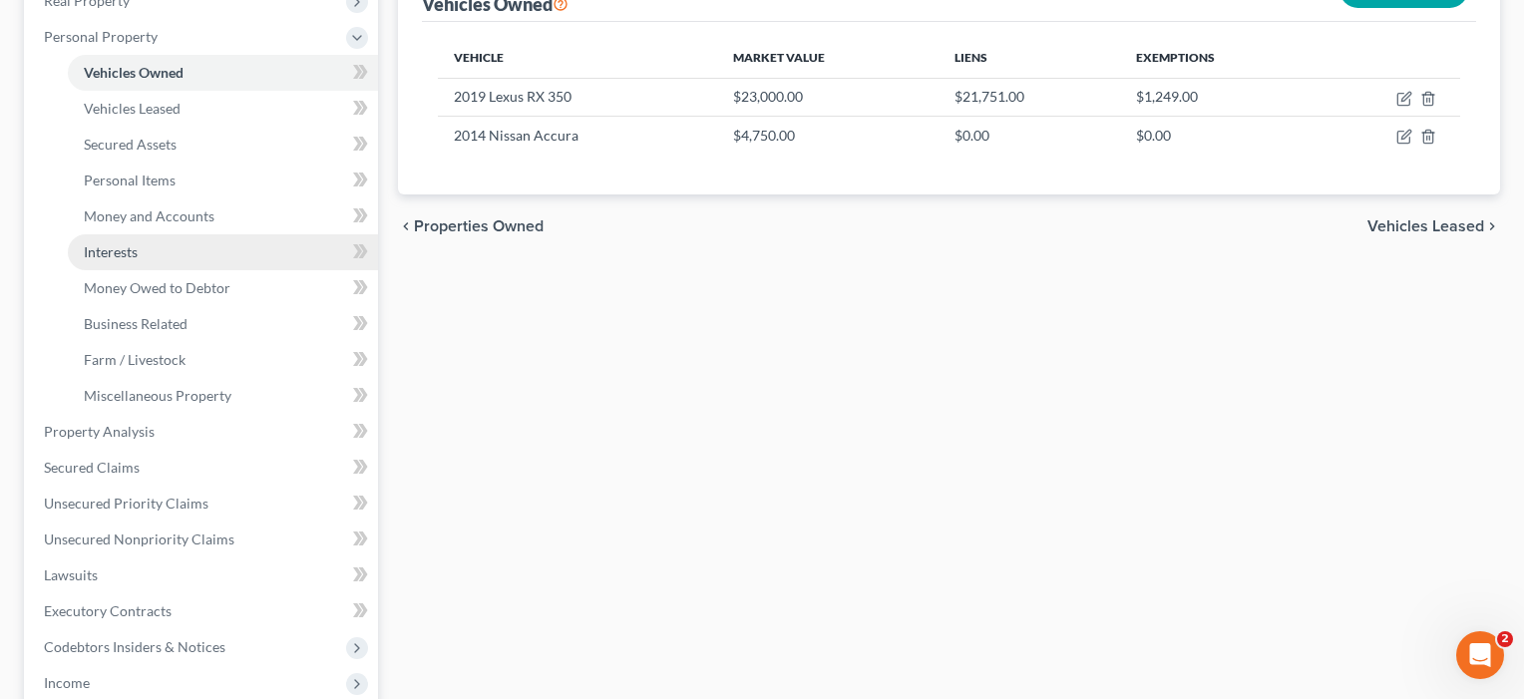
scroll to position [336, 0]
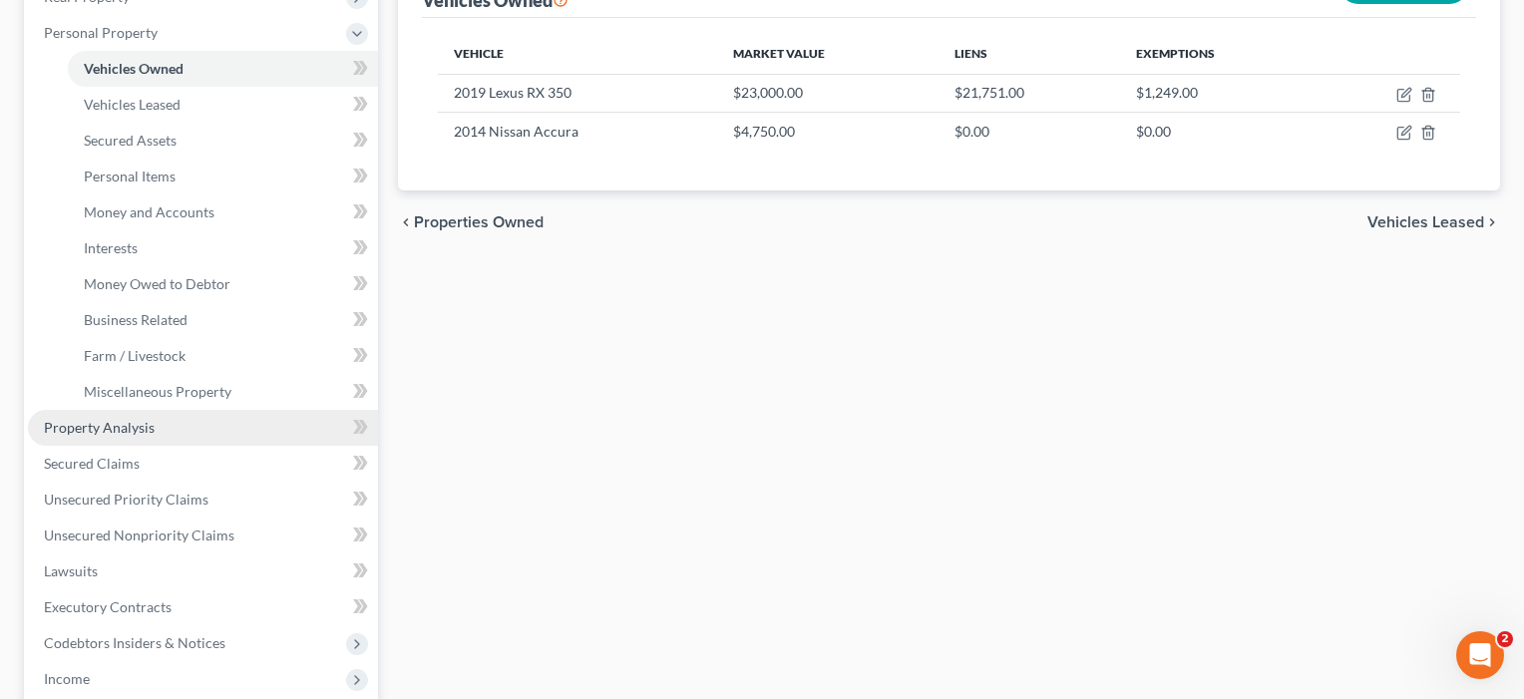
click at [129, 433] on span "Property Analysis" at bounding box center [99, 427] width 111 height 17
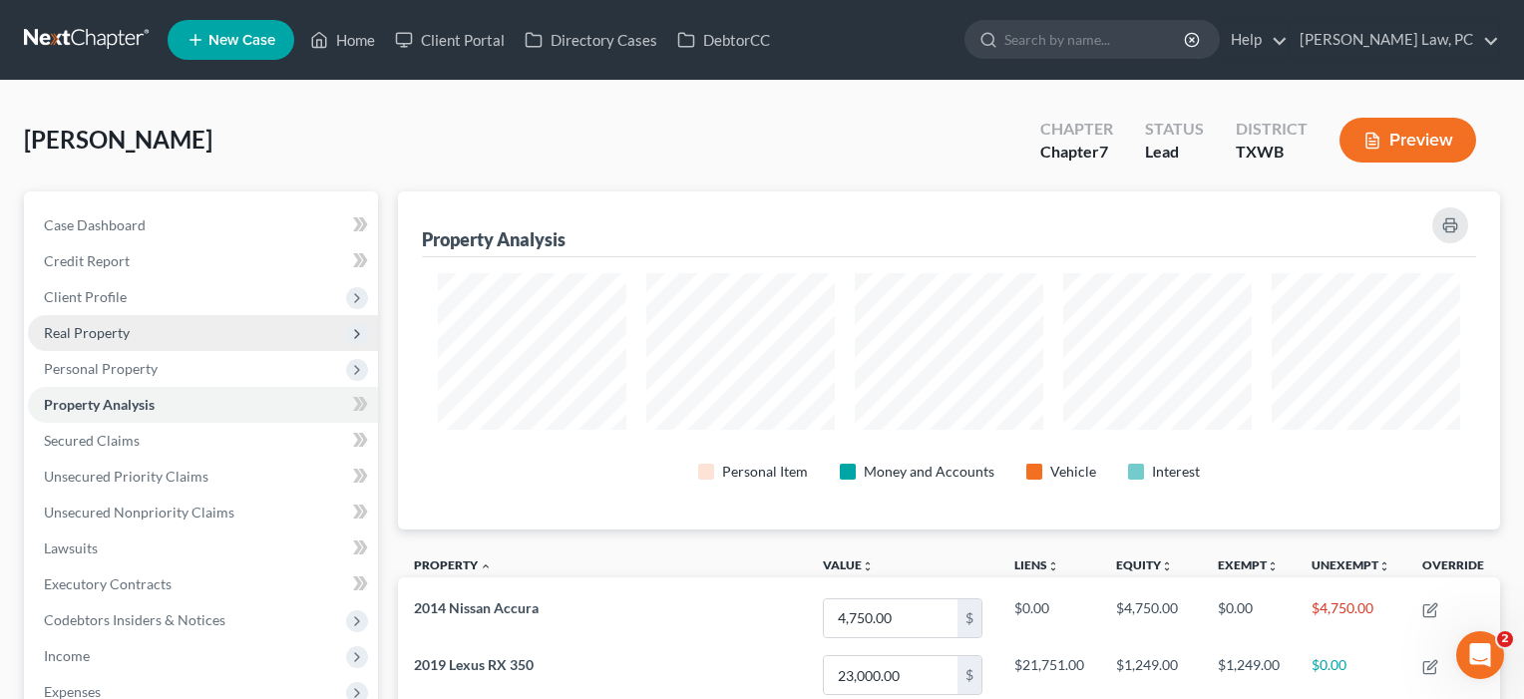
click at [127, 328] on span "Real Property" at bounding box center [87, 332] width 86 height 17
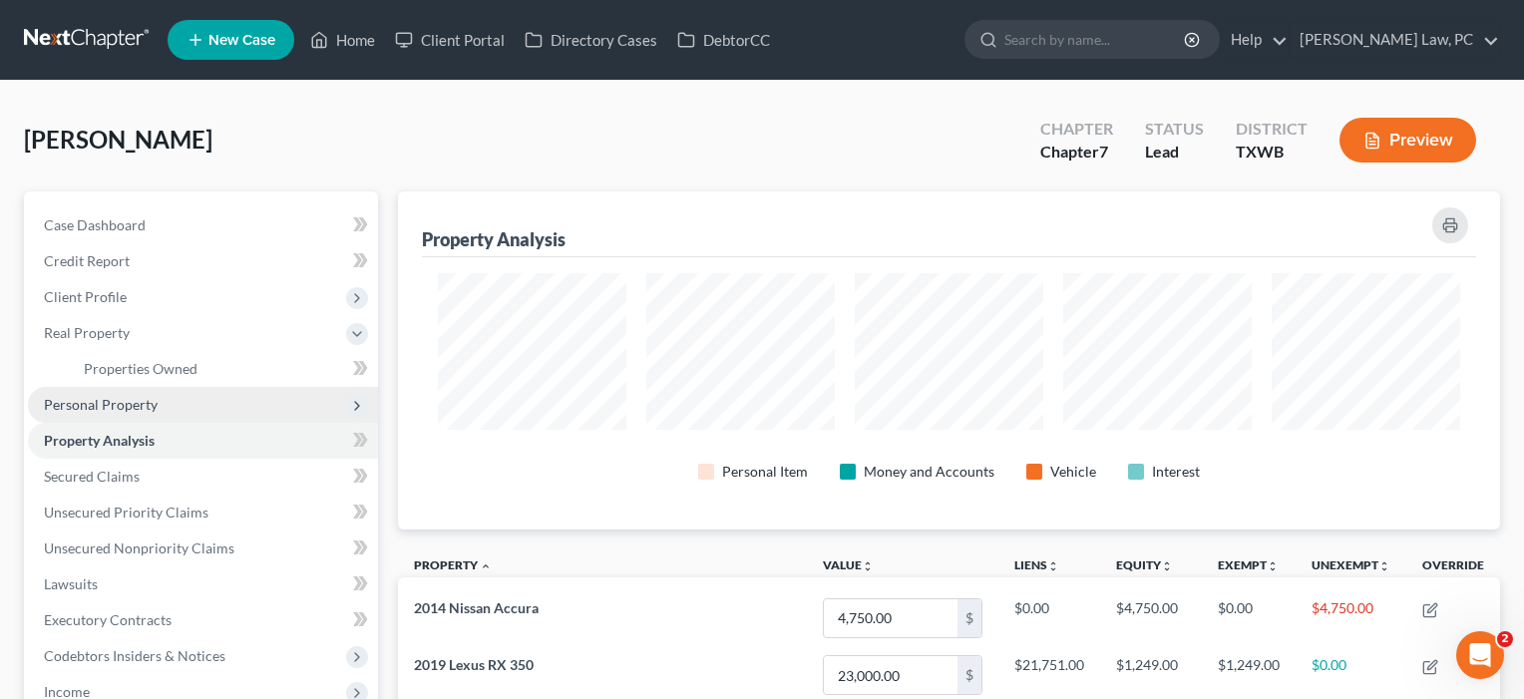
click at [124, 402] on span "Personal Property" at bounding box center [101, 404] width 114 height 17
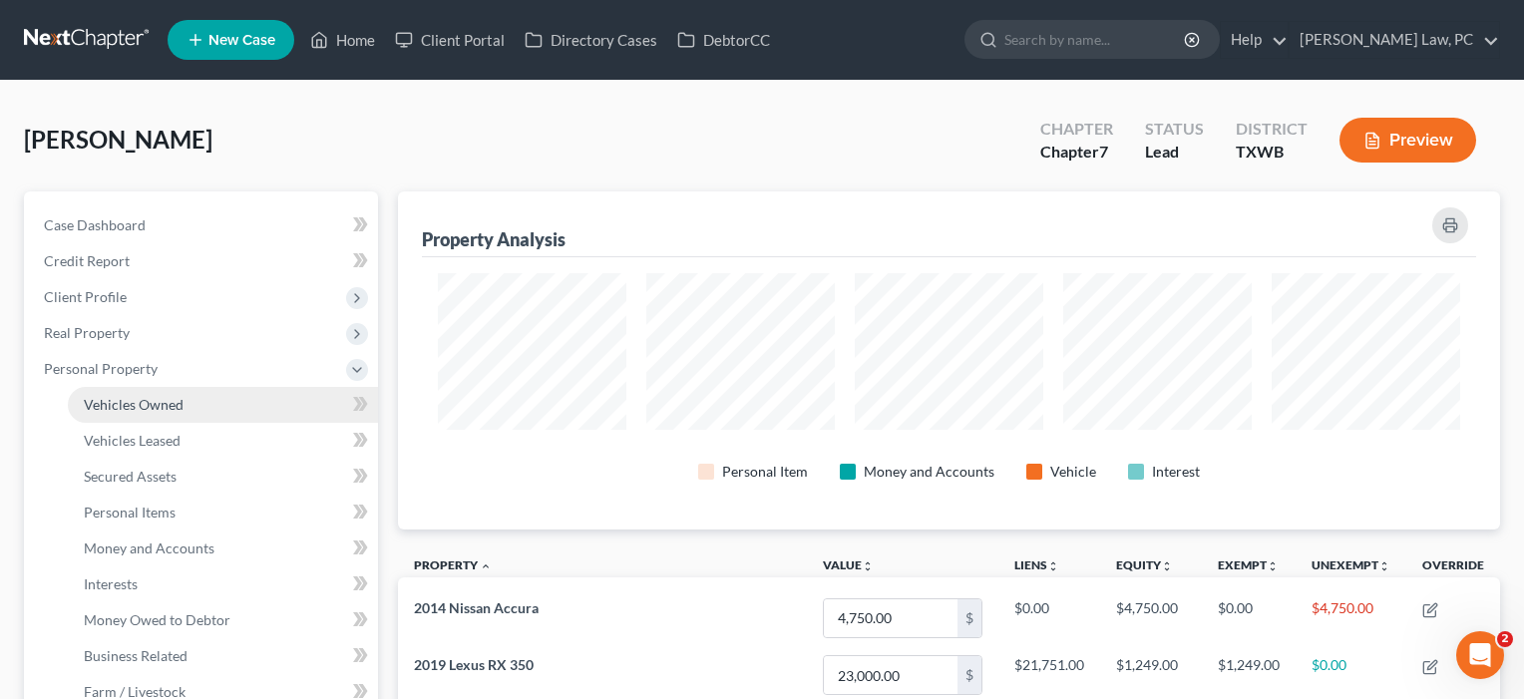
click at [161, 407] on span "Vehicles Owned" at bounding box center [134, 404] width 100 height 17
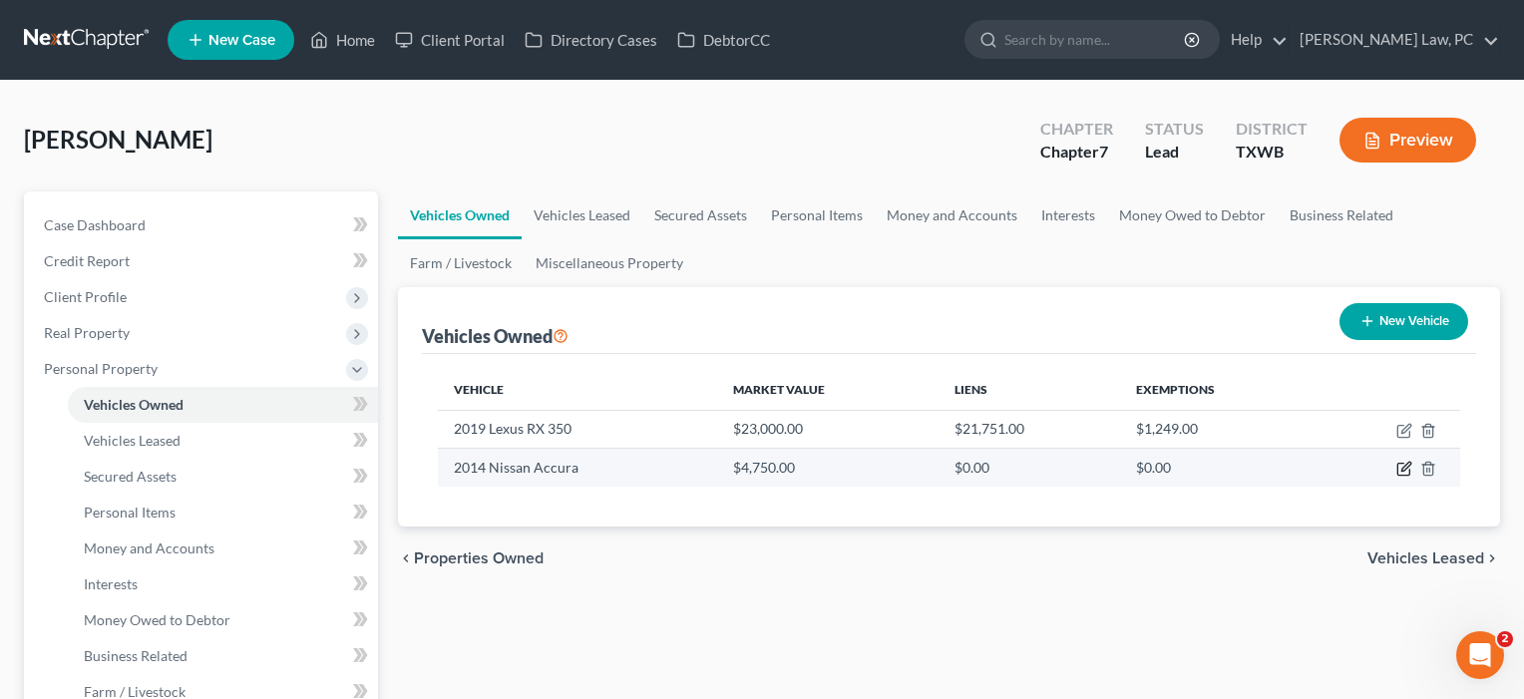
click at [1406, 469] on icon "button" at bounding box center [1405, 469] width 16 height 16
select select "0"
select select "12"
select select "4"
select select "0"
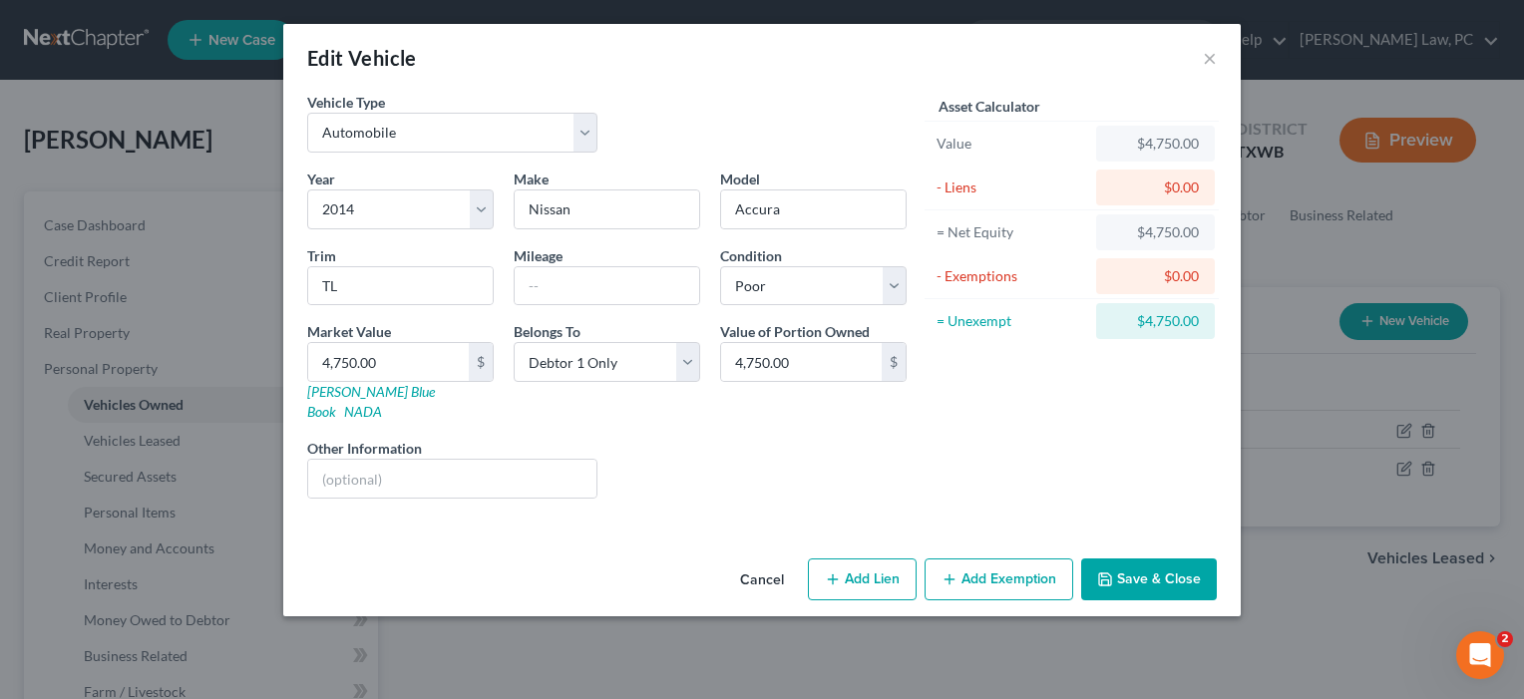
click at [953, 569] on button "Add Exemption" at bounding box center [999, 580] width 149 height 42
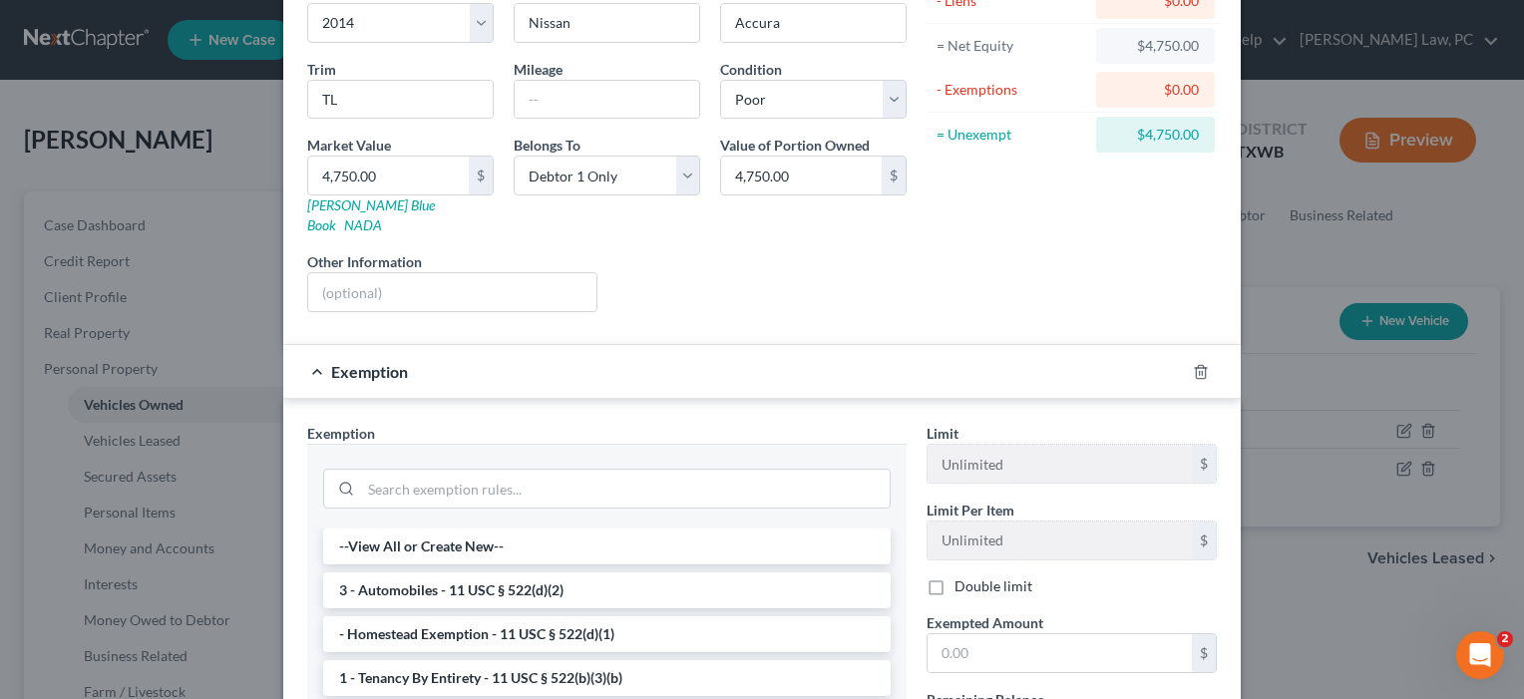
scroll to position [187, 0]
click at [611, 470] on input "search" at bounding box center [625, 489] width 529 height 38
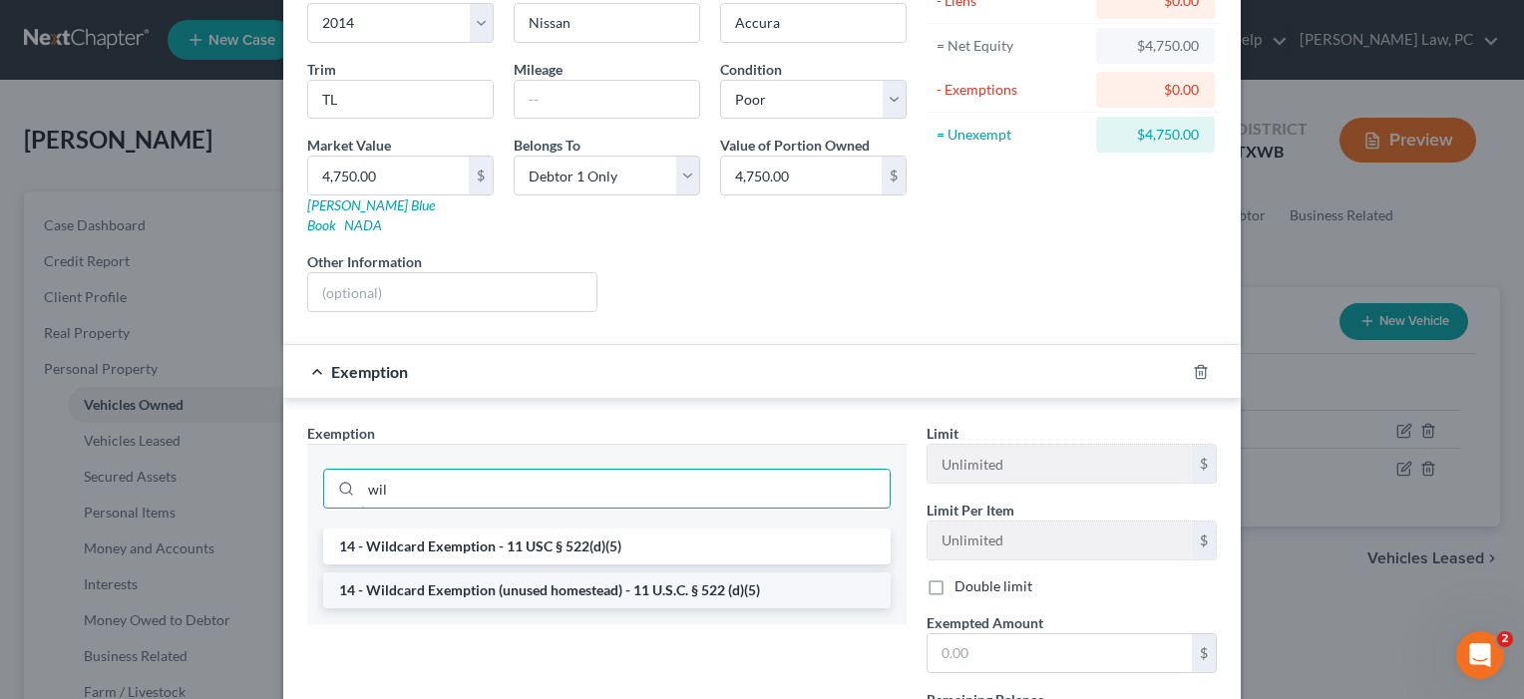
type input "wil"
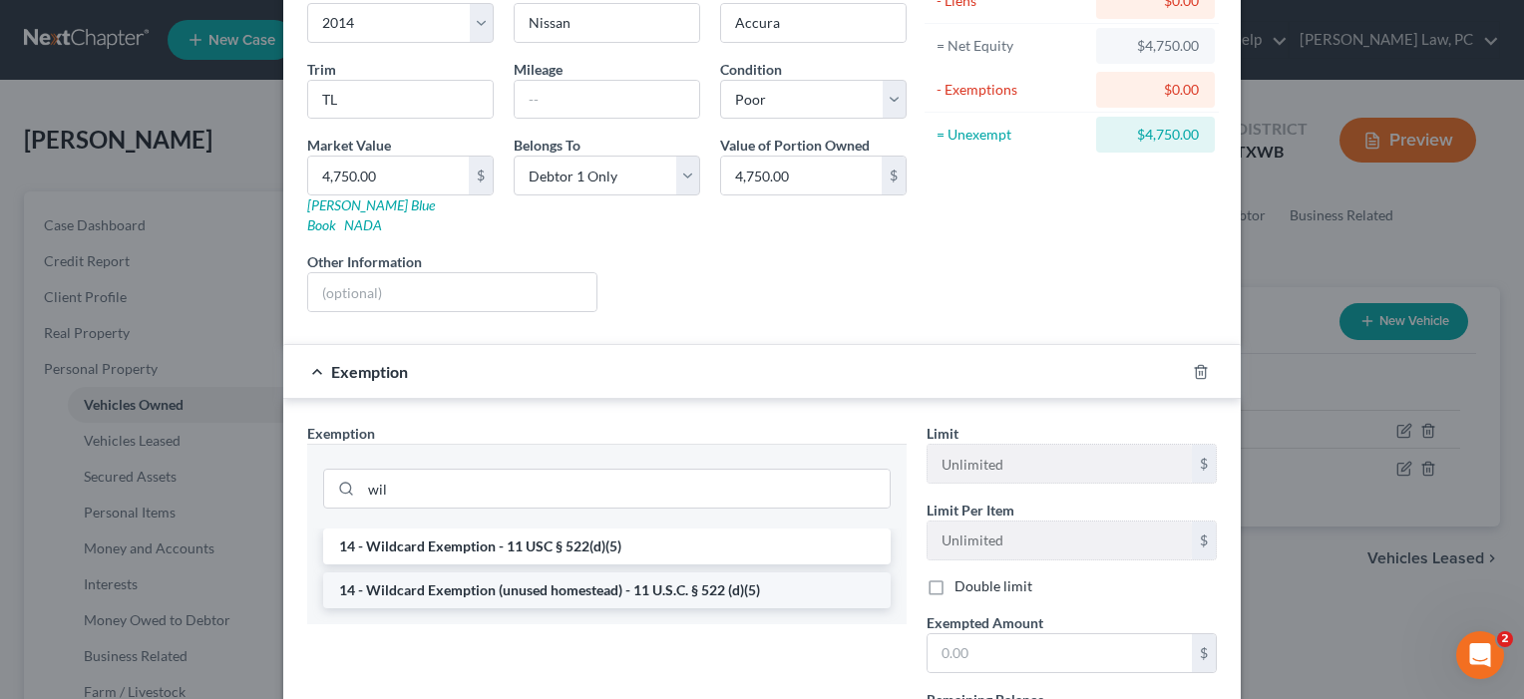
click at [593, 573] on li "14 - Wildcard Exemption (unused homestead) - 11 U.S.C. § 522 (d)(5)" at bounding box center [607, 591] width 568 height 36
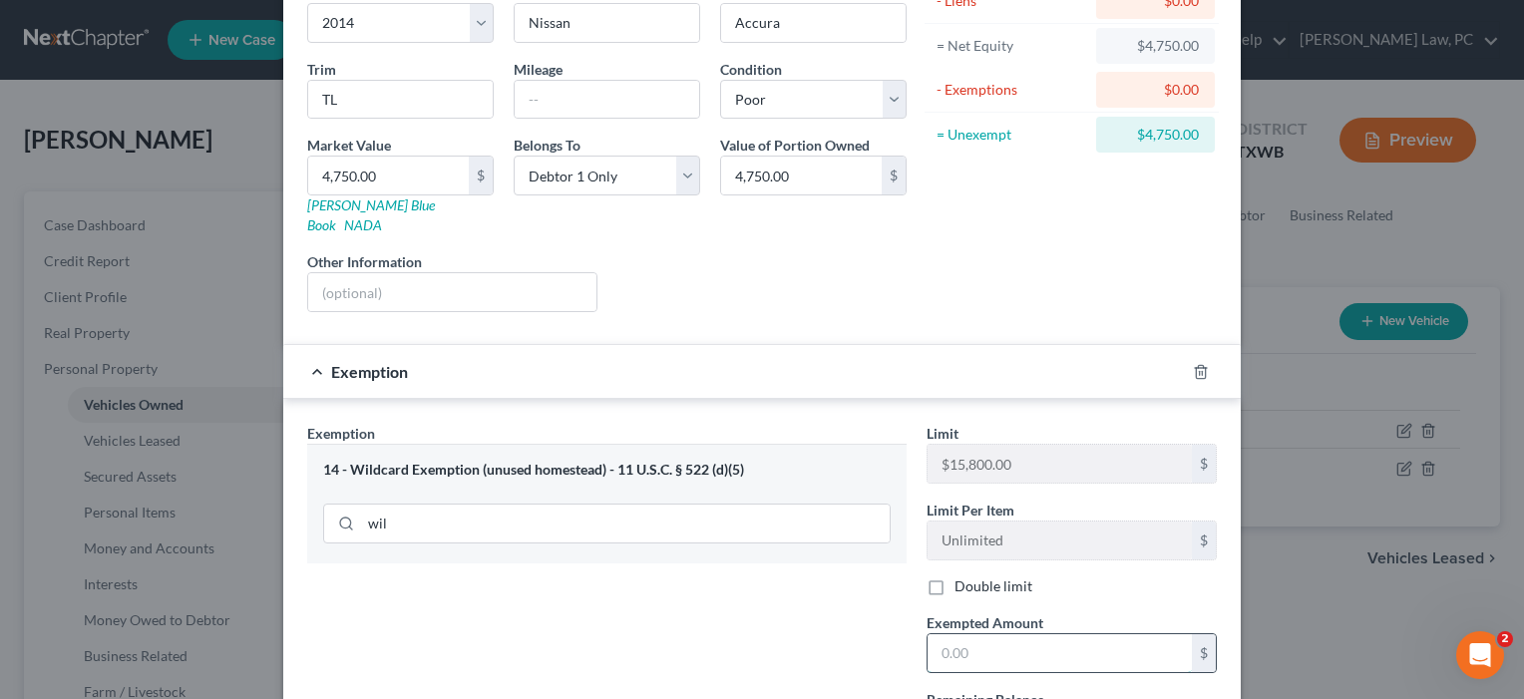
click at [984, 635] on input "text" at bounding box center [1060, 653] width 264 height 38
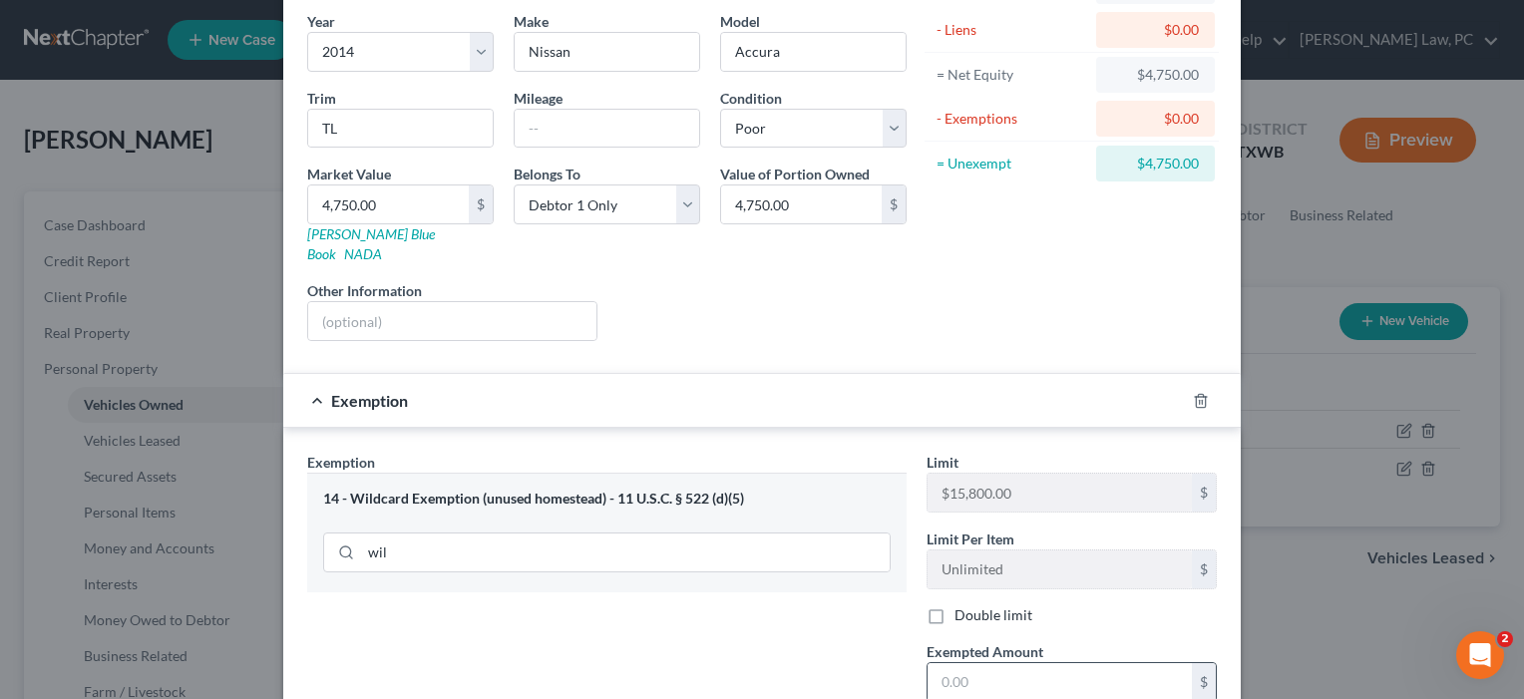
scroll to position [152, 0]
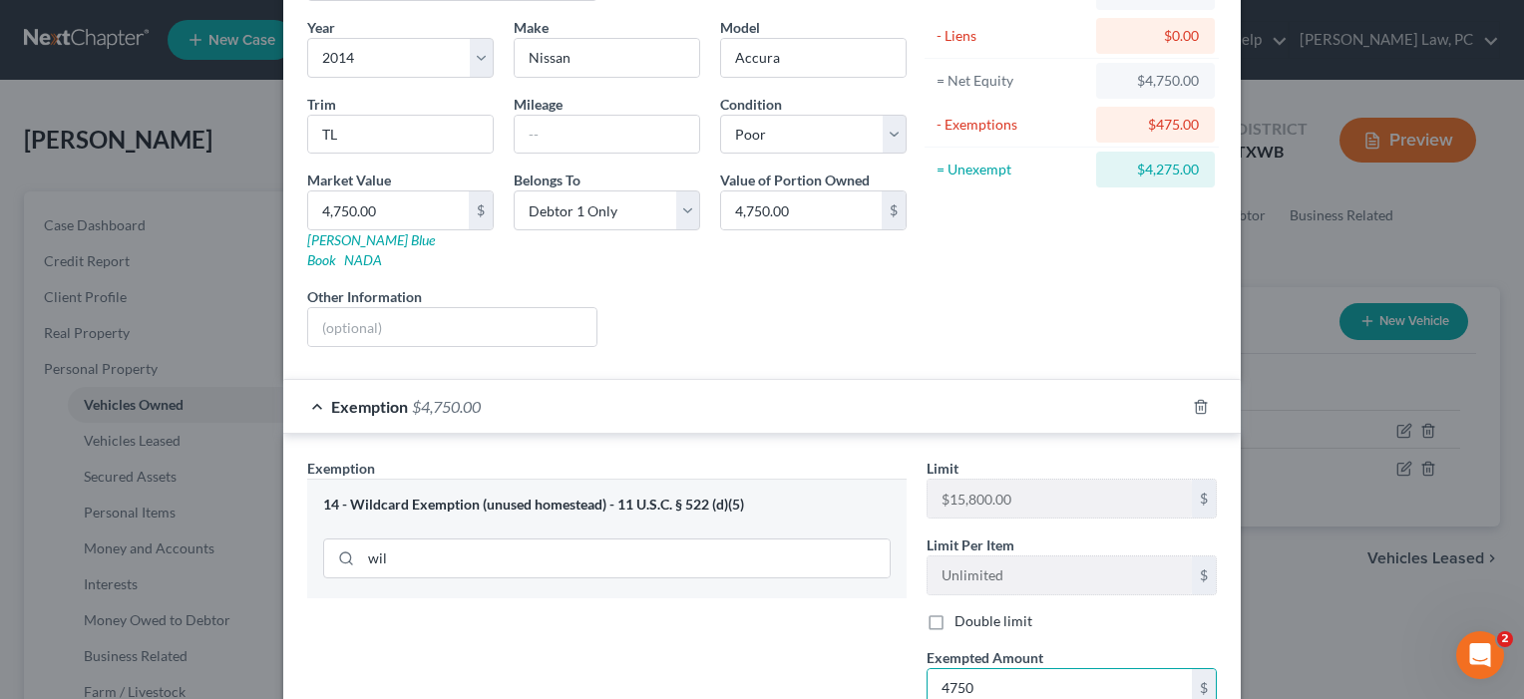
type input "4,750"
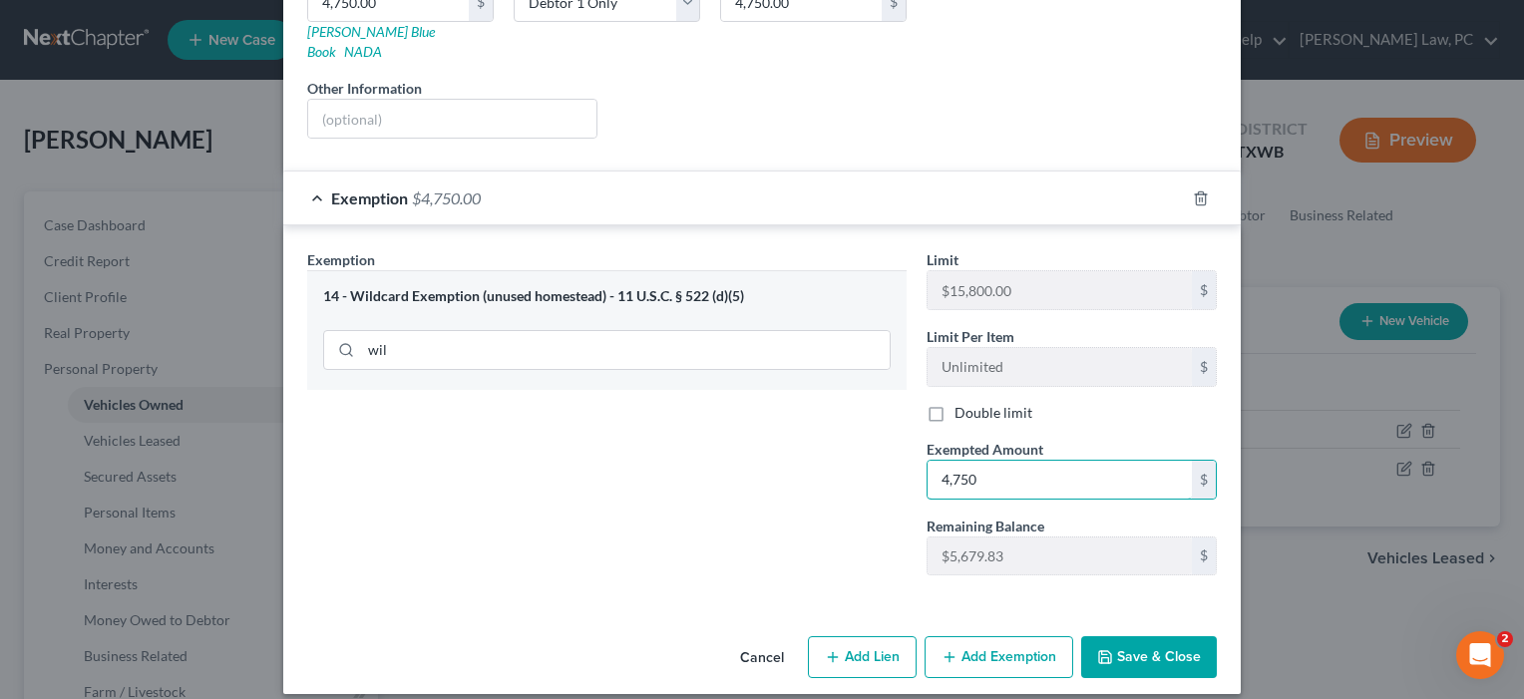
scroll to position [359, 0]
click at [1130, 646] on button "Save & Close" at bounding box center [1149, 658] width 136 height 42
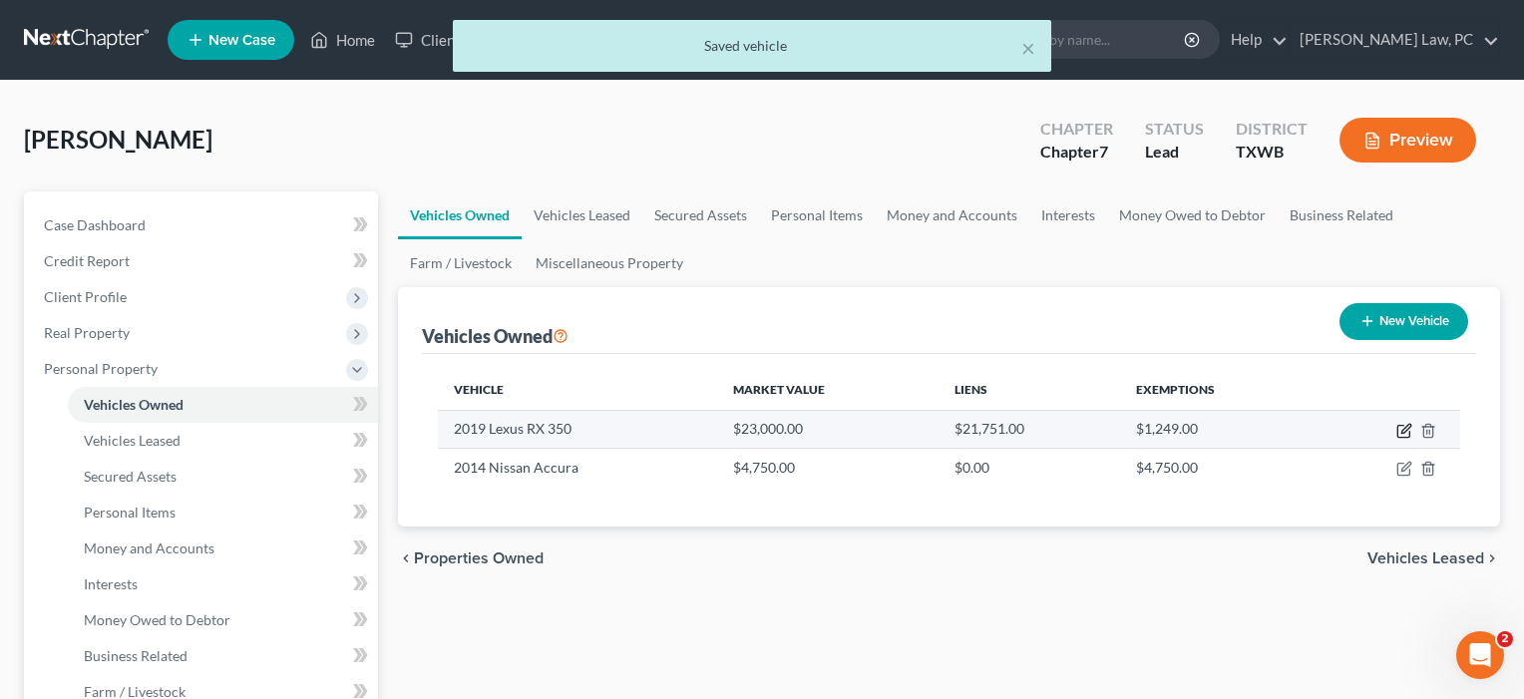
click at [1407, 428] on icon "button" at bounding box center [1405, 431] width 16 height 16
select select "0"
select select "7"
select select "2"
select select "0"
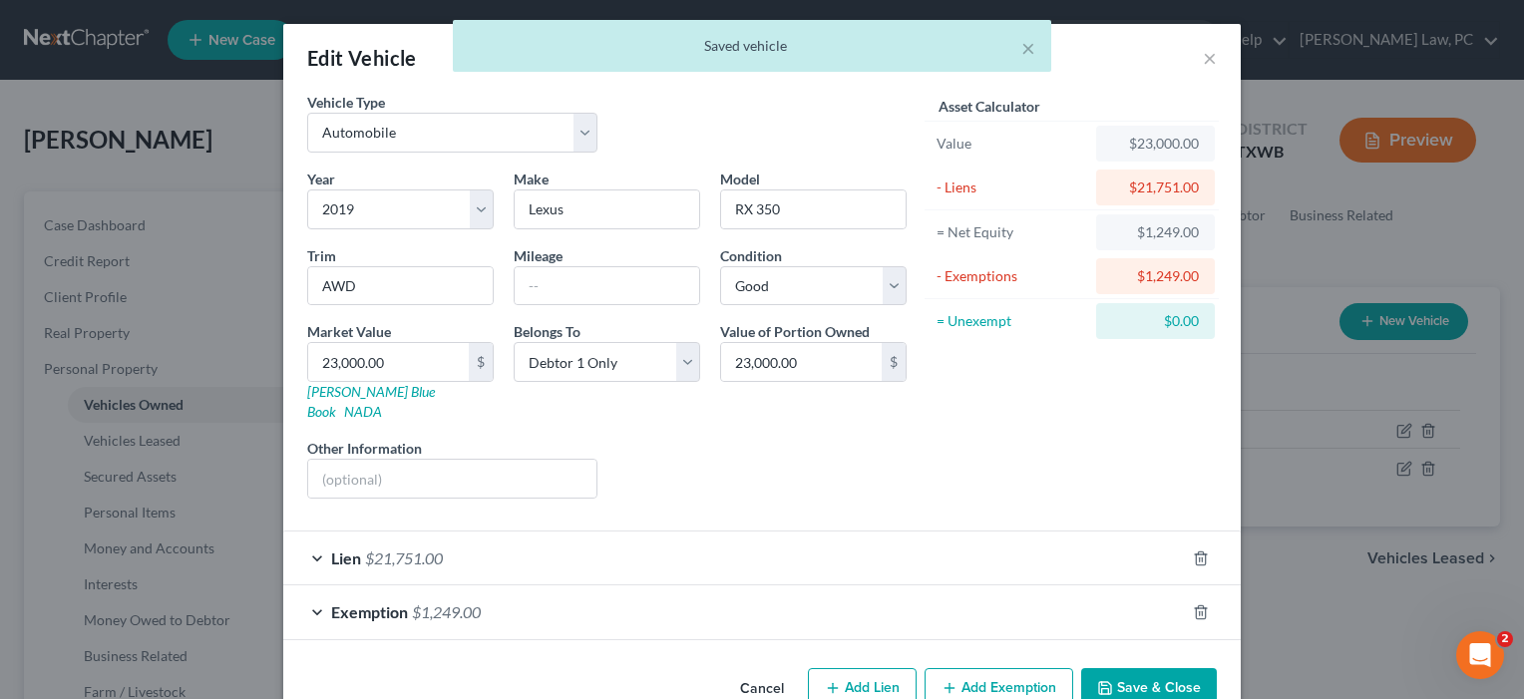
click at [844, 616] on div "Exemption $1,249.00" at bounding box center [734, 612] width 902 height 53
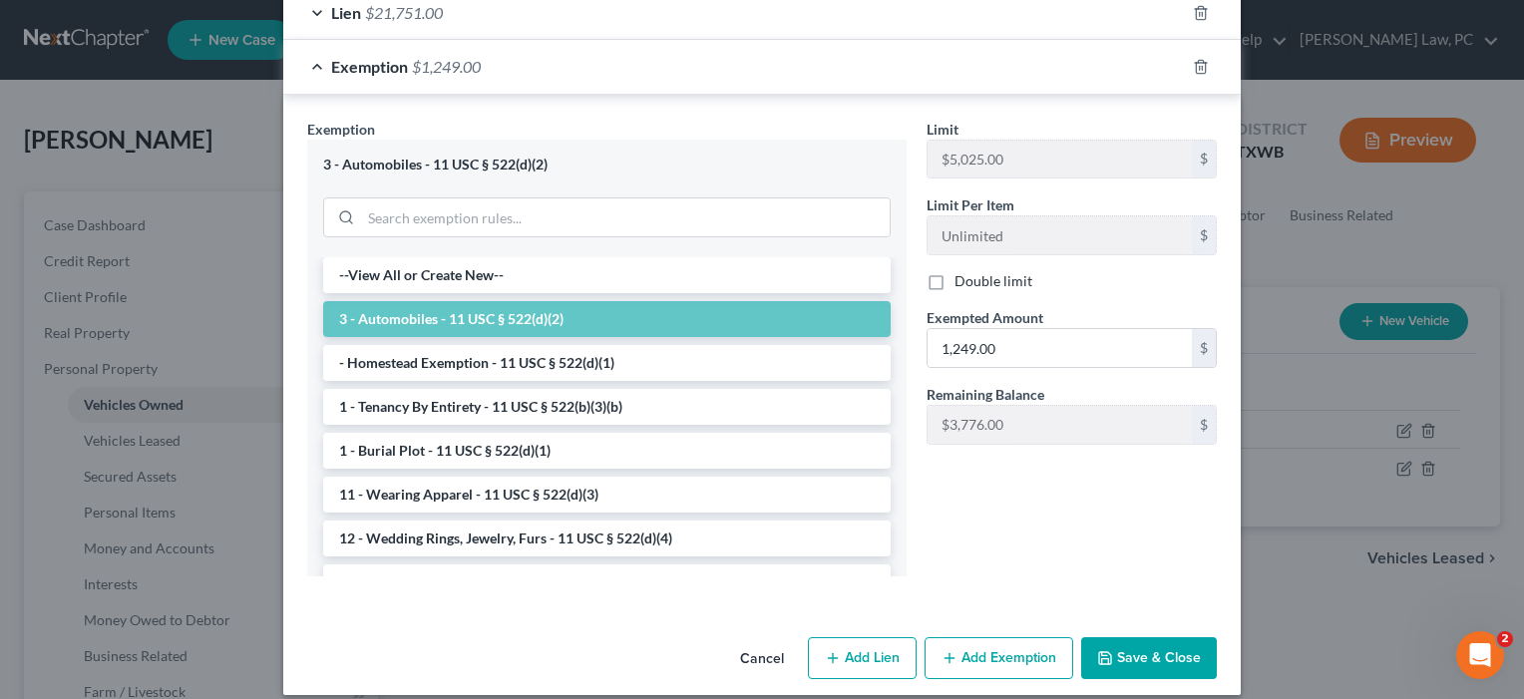
scroll to position [544, 0]
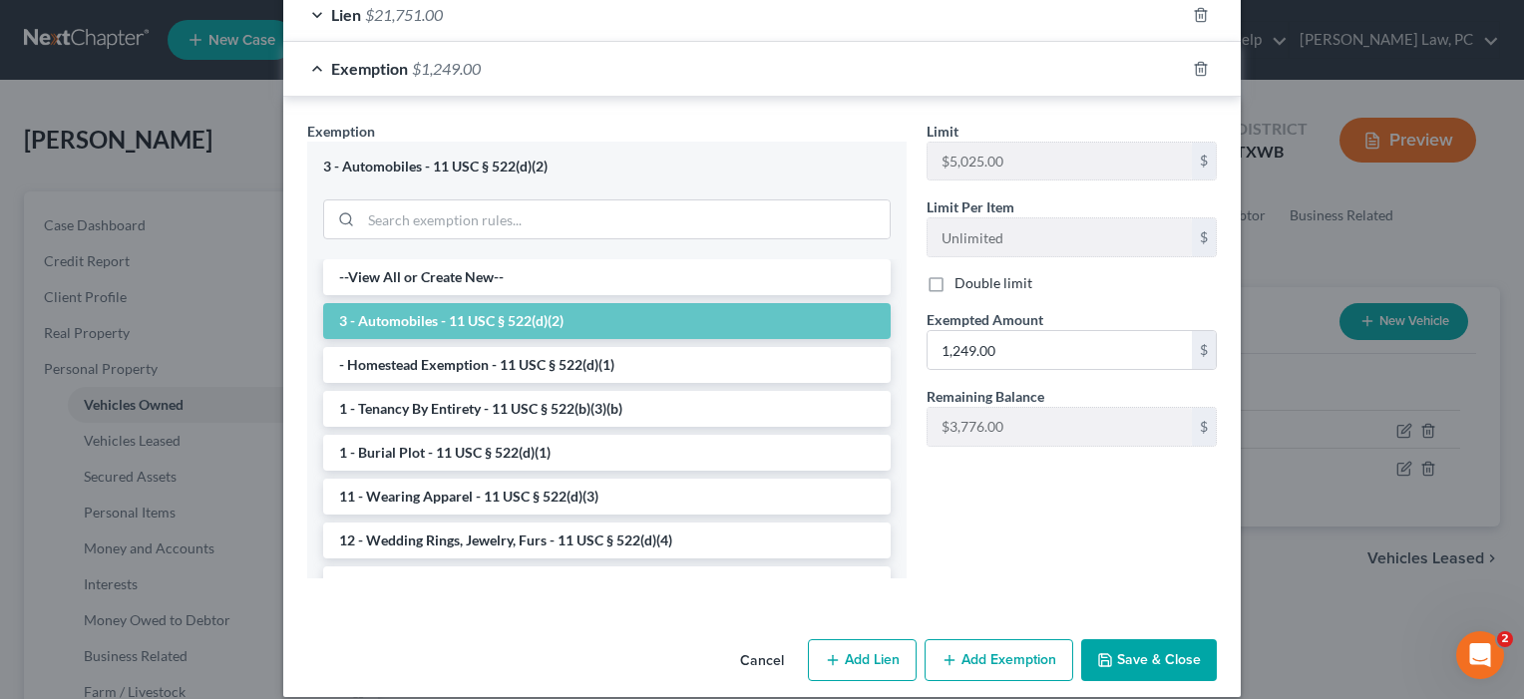
click at [1156, 639] on button "Save & Close" at bounding box center [1149, 660] width 136 height 42
